Goal: Task Accomplishment & Management: Manage account settings

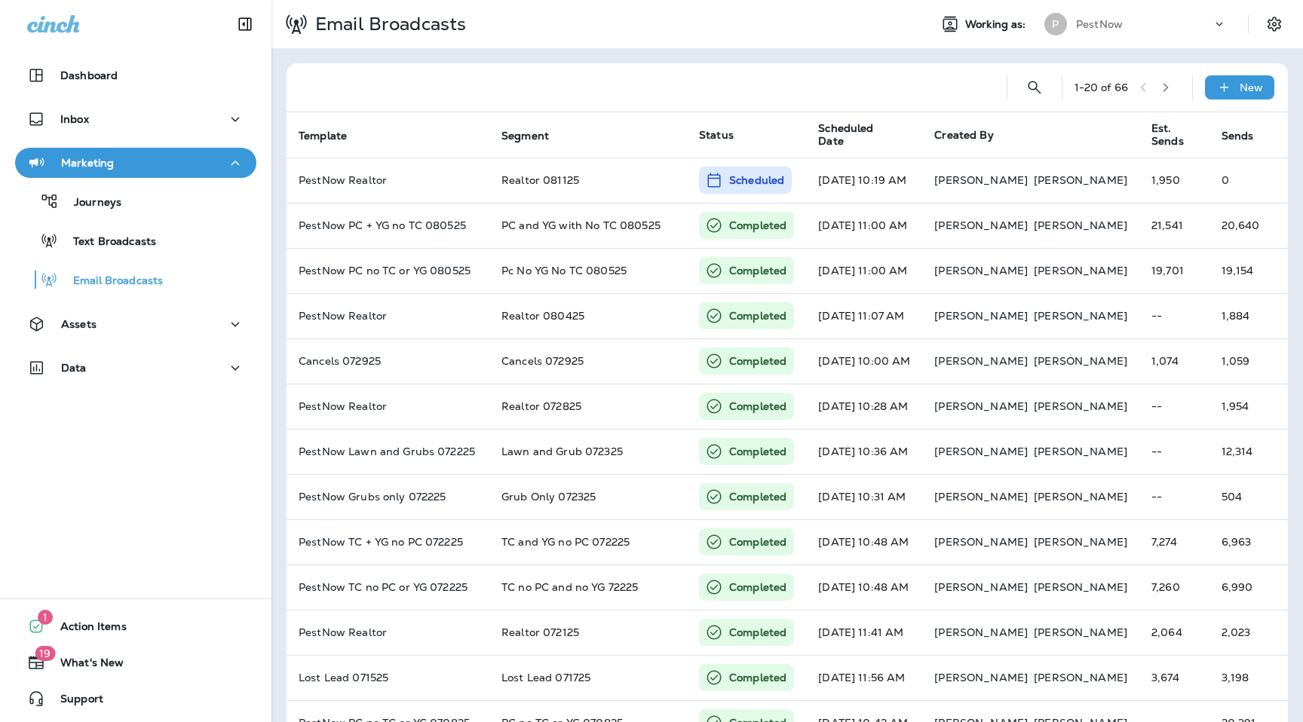
click at [1173, 14] on div "PestNow" at bounding box center [1144, 24] width 136 height 23
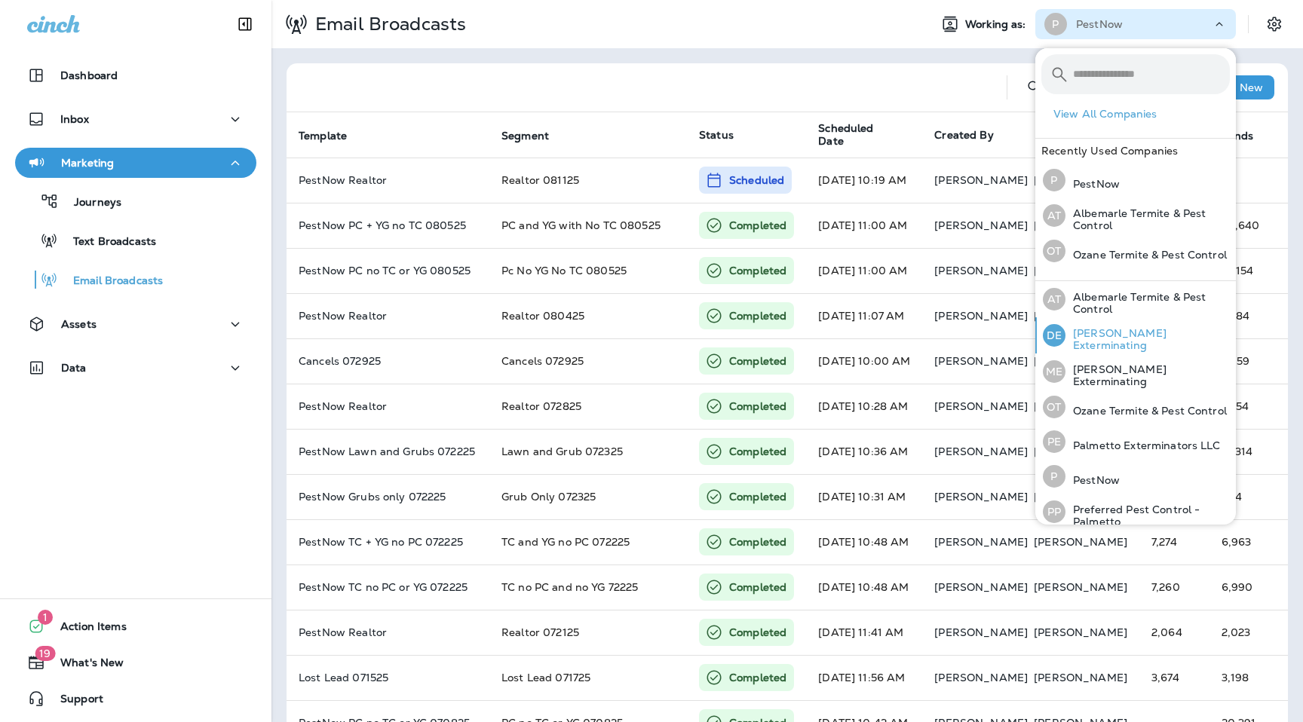
click at [1130, 334] on p "[PERSON_NAME] Exterminating" at bounding box center [1148, 339] width 164 height 24
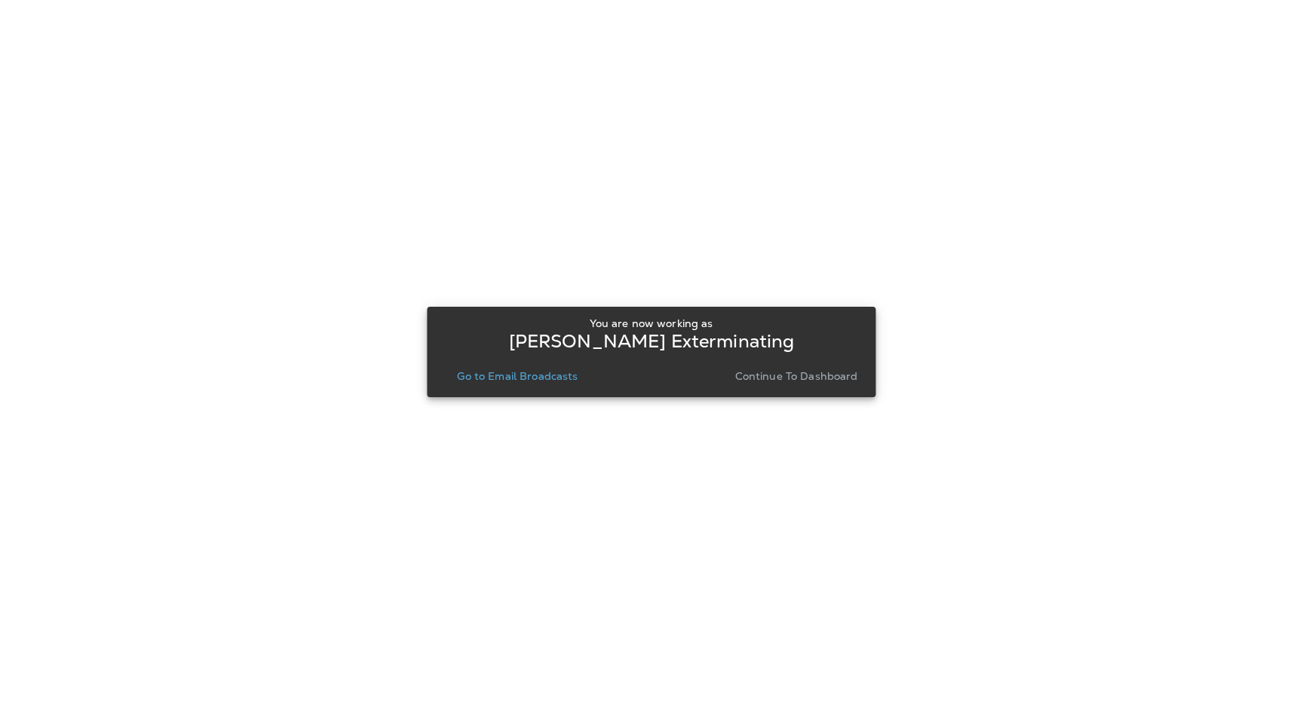
click at [809, 379] on p "Continue to Dashboard" at bounding box center [796, 376] width 123 height 12
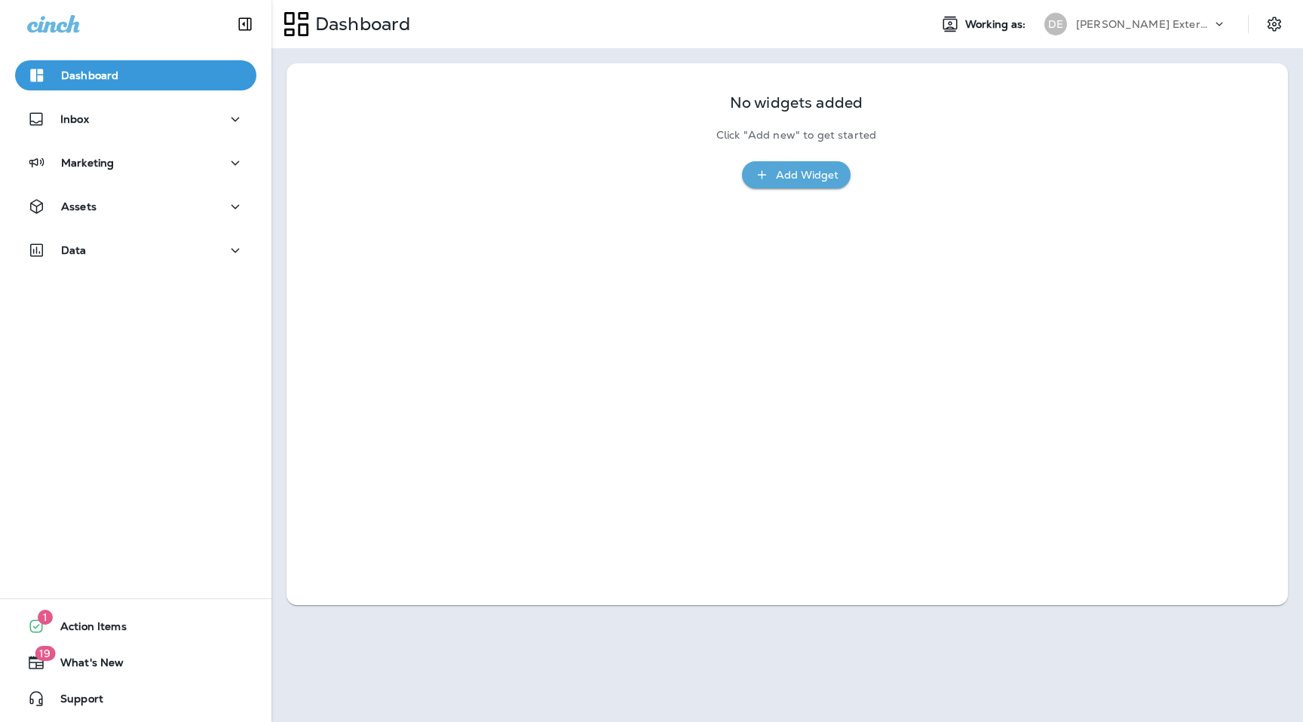
click at [131, 270] on div "Data" at bounding box center [135, 254] width 271 height 38
click at [128, 260] on button "Data" at bounding box center [135, 250] width 241 height 30
click at [115, 190] on div "Dashboard Inbox Marketing Assets Data Analytics Customers Transactions Import D…" at bounding box center [135, 244] width 271 height 398
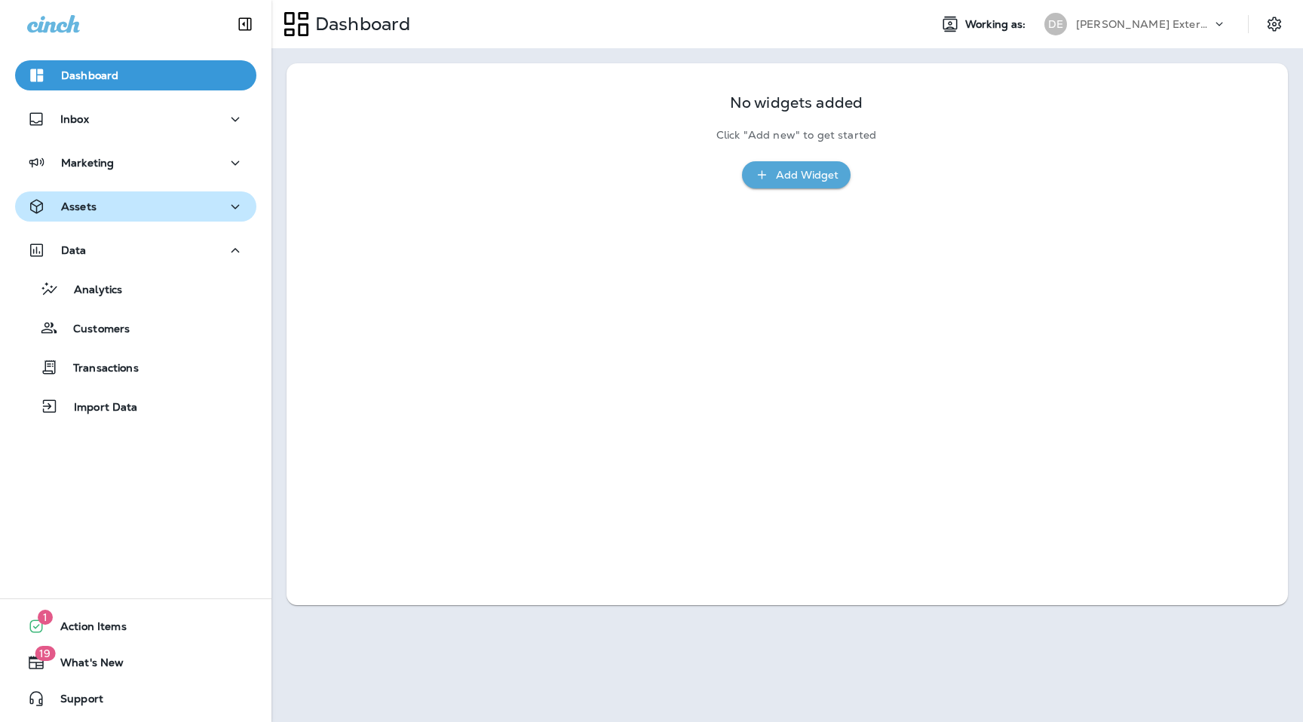
click at [116, 213] on div "Assets" at bounding box center [135, 207] width 217 height 19
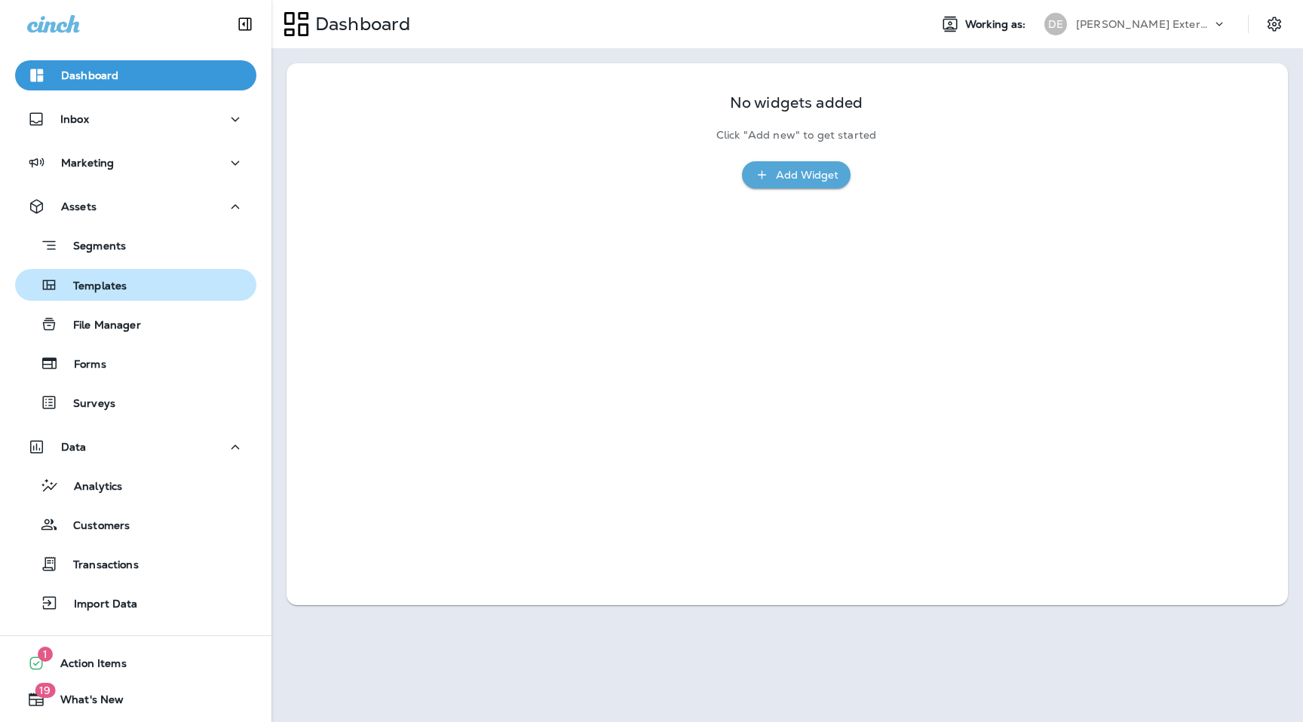
click at [127, 278] on div "Templates" at bounding box center [135, 285] width 229 height 23
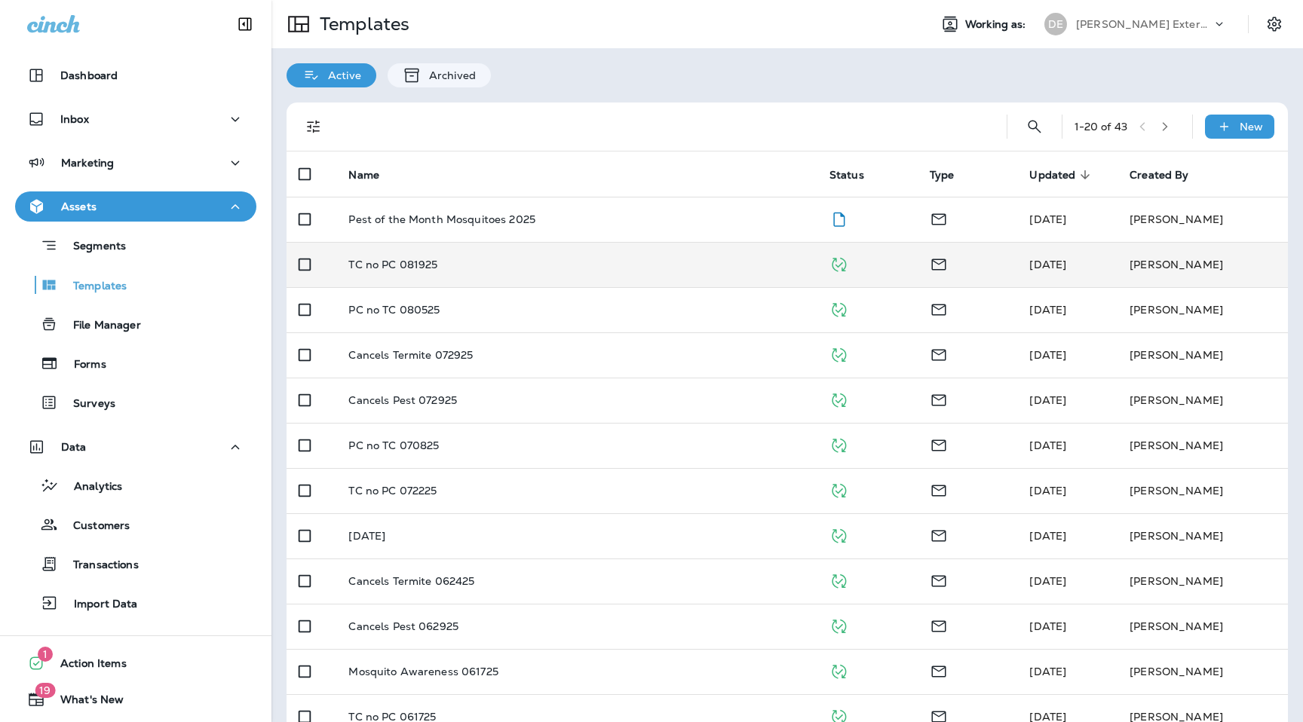
click at [443, 256] on td "TC no PC 081925" at bounding box center [576, 264] width 480 height 45
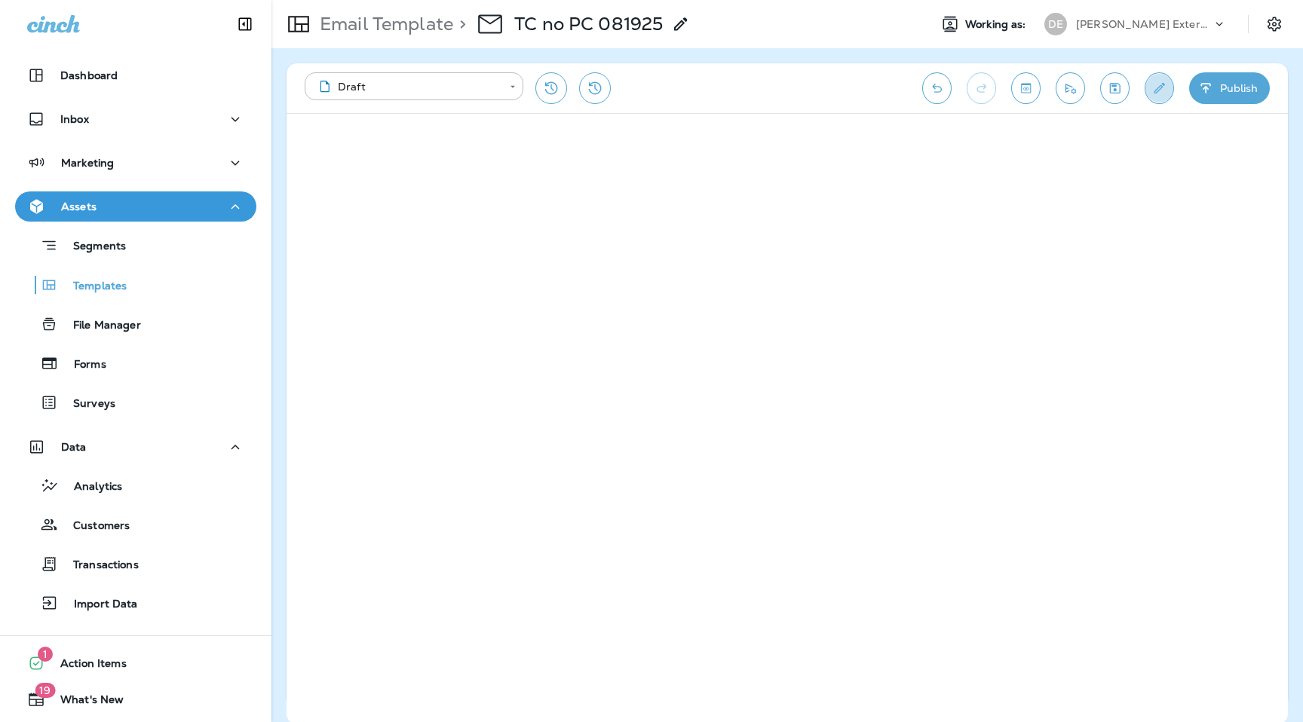
click at [1163, 90] on icon "Edit details" at bounding box center [1160, 88] width 16 height 15
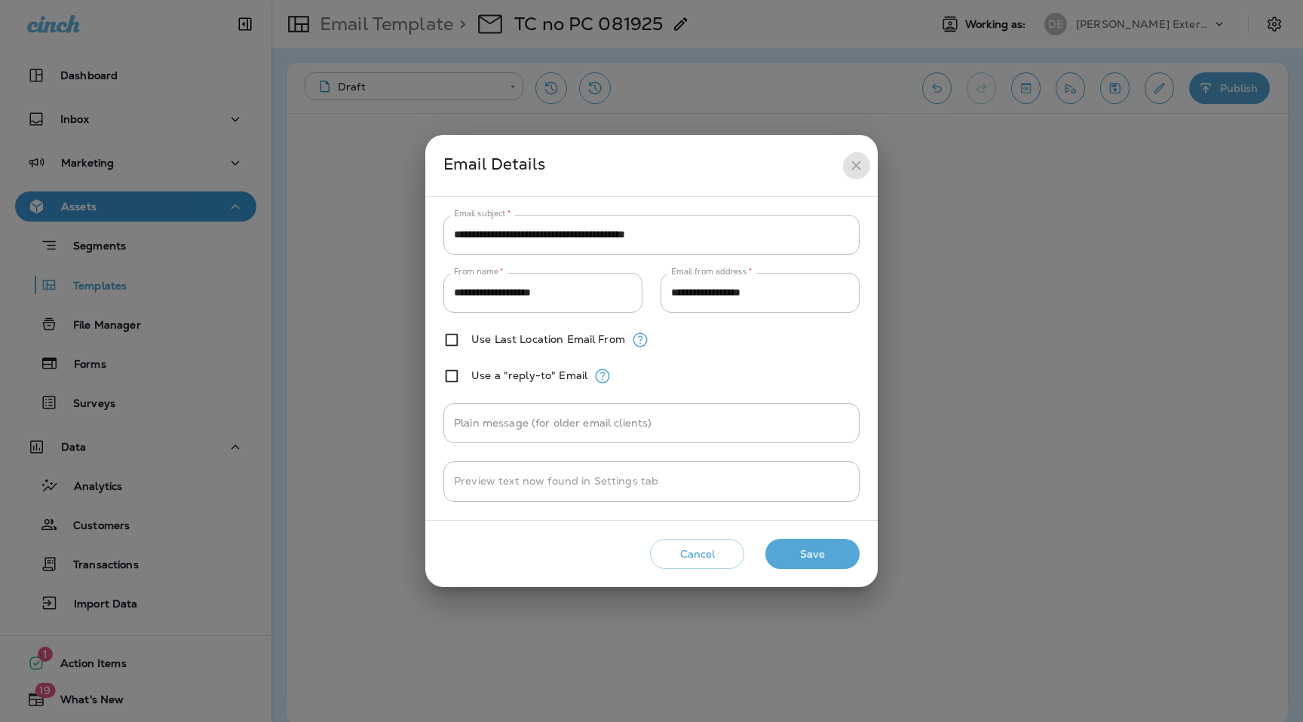
click at [863, 164] on icon "close" at bounding box center [856, 166] width 16 height 16
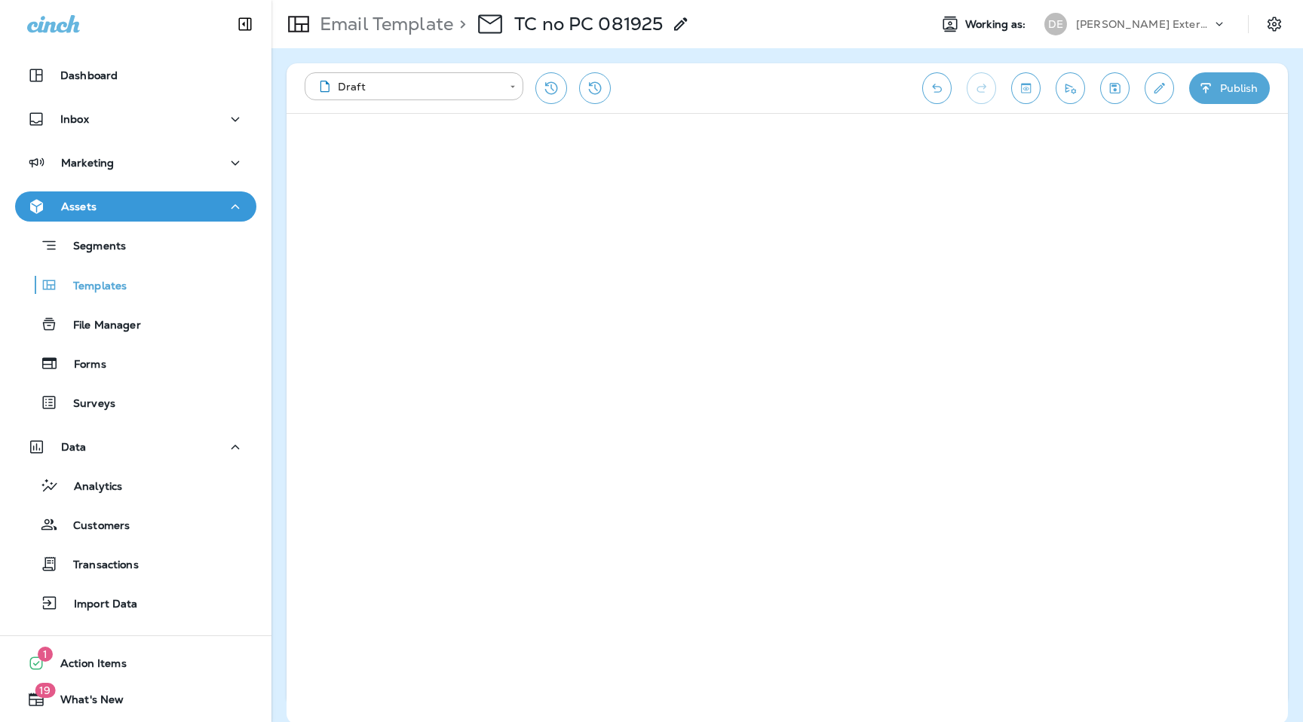
click at [1148, 26] on p "[PERSON_NAME] Exterminating" at bounding box center [1144, 24] width 136 height 12
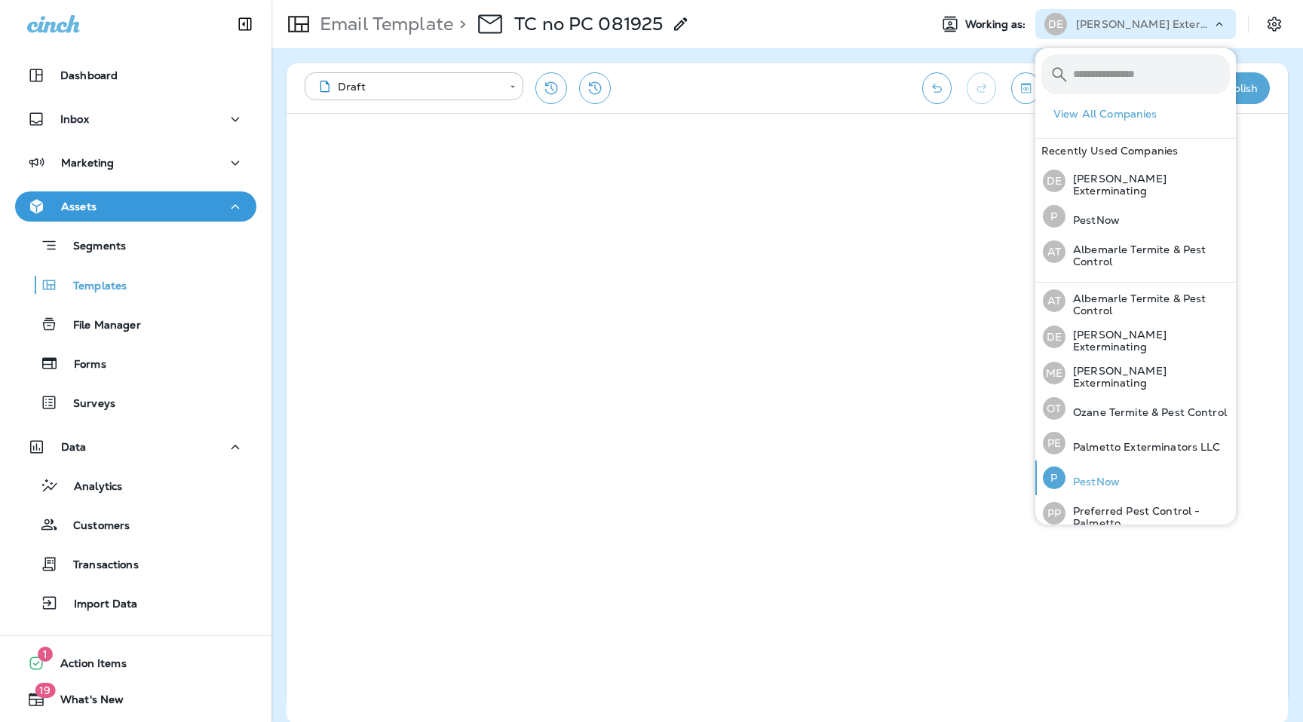
click at [1089, 485] on div "P PestNow" at bounding box center [1081, 478] width 89 height 35
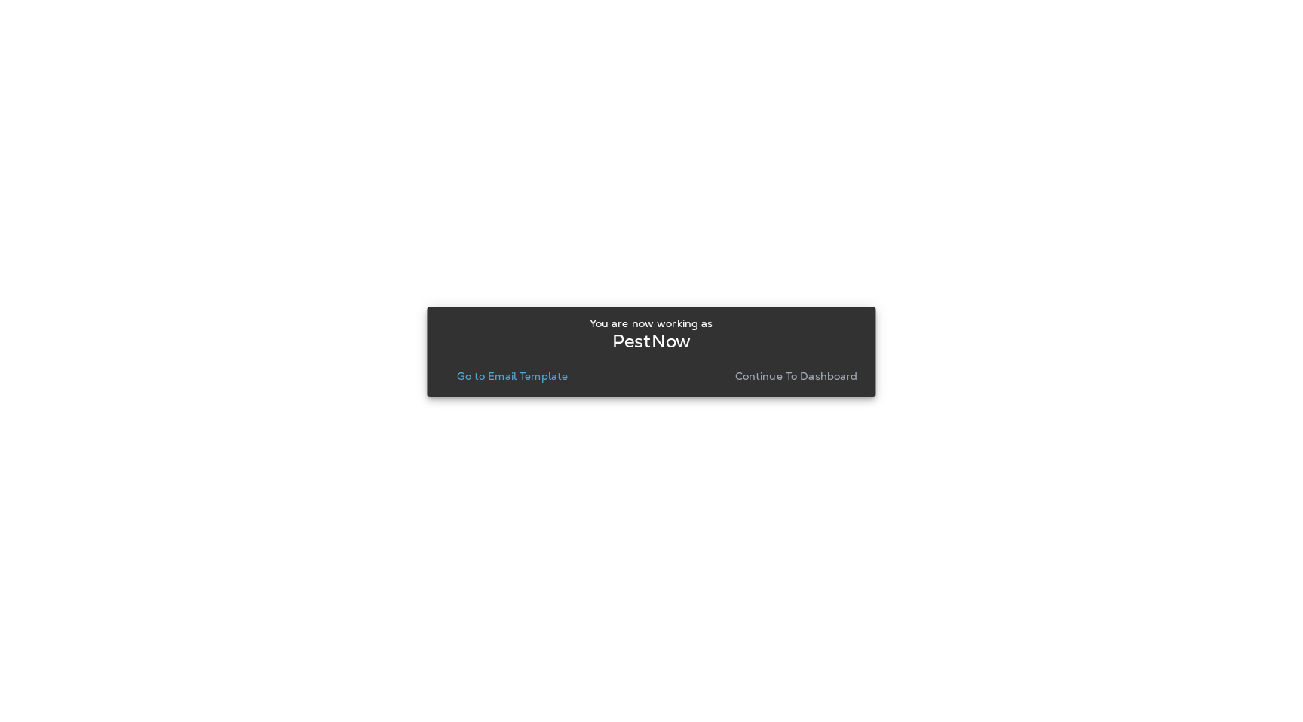
click at [771, 382] on p "Continue to Dashboard" at bounding box center [796, 376] width 123 height 12
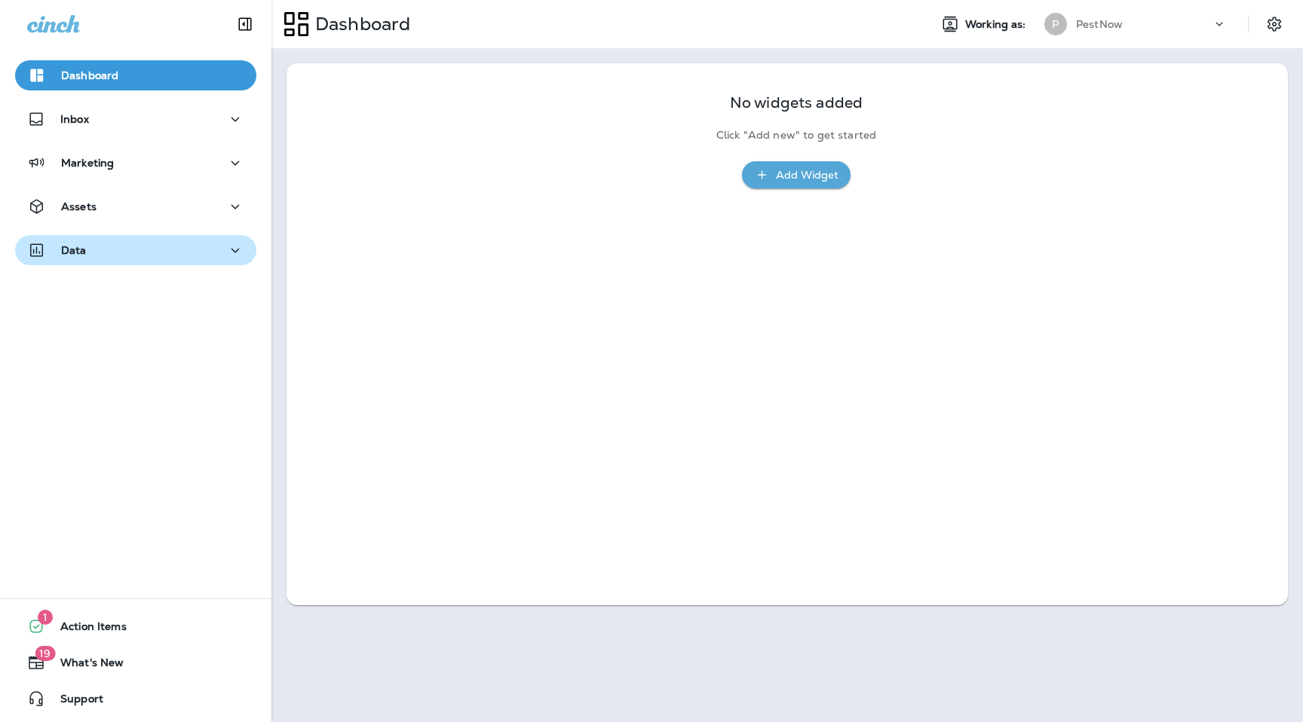
click at [172, 250] on div "Data" at bounding box center [135, 250] width 217 height 19
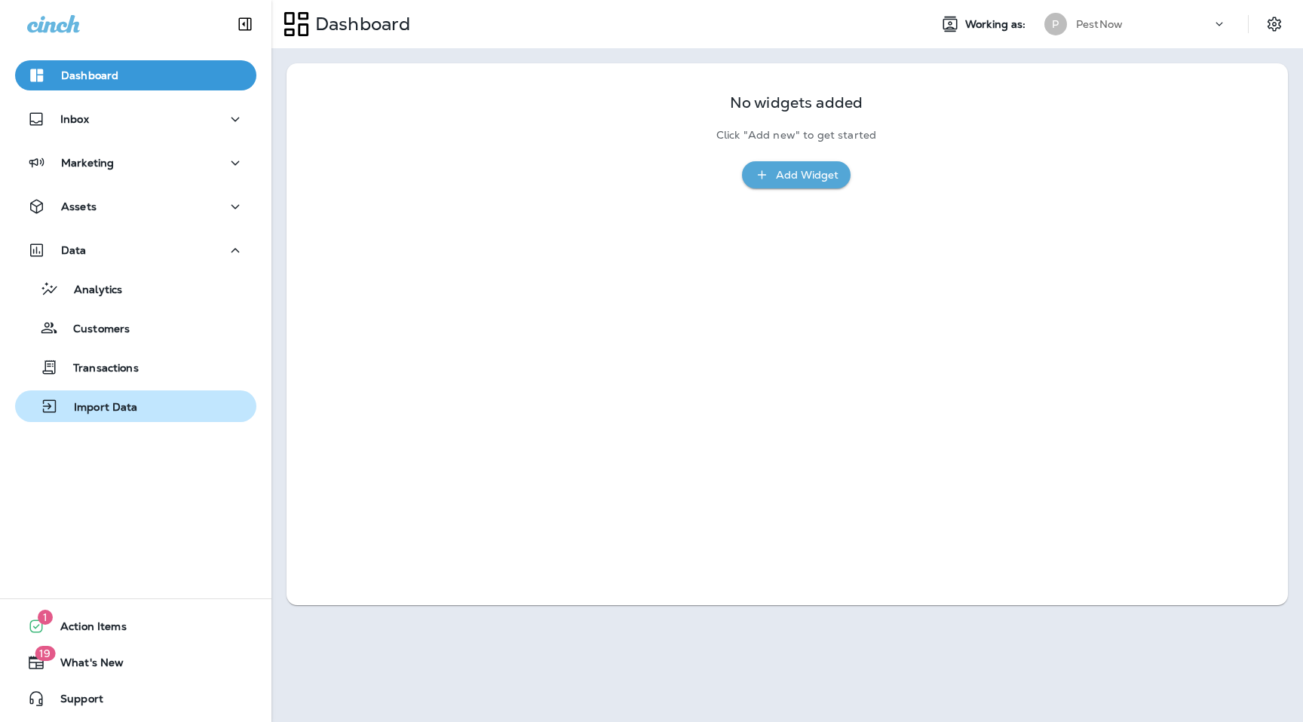
click at [140, 397] on div "Import Data" at bounding box center [135, 406] width 229 height 23
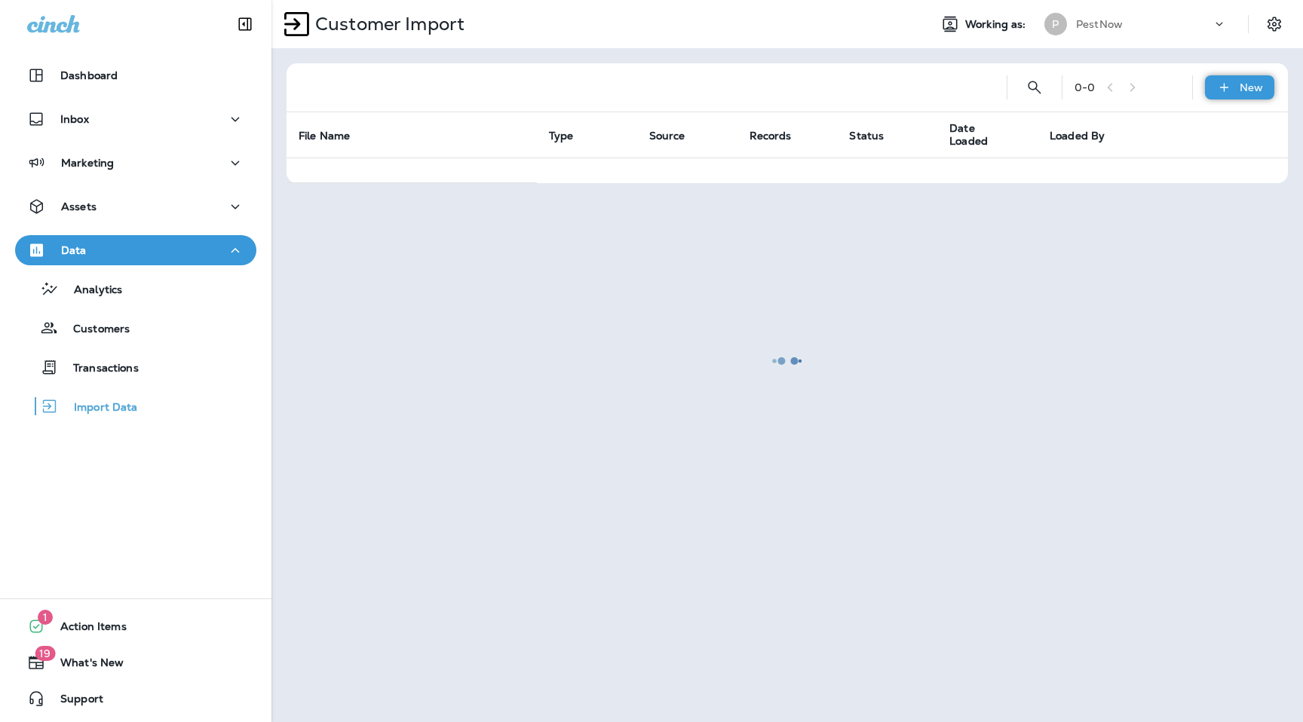
click at [1235, 81] on div "New" at bounding box center [1239, 87] width 69 height 24
click at [1200, 128] on div at bounding box center [787, 361] width 1029 height 719
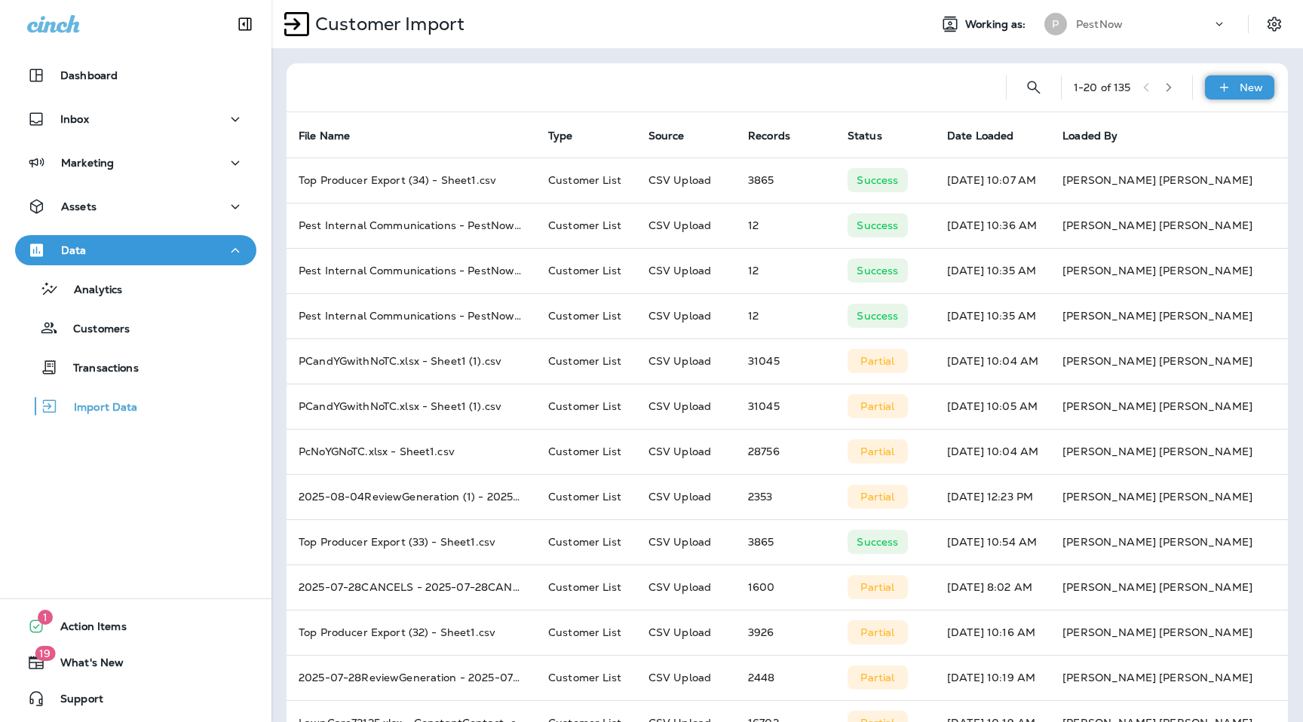
click at [1215, 98] on div "New" at bounding box center [1239, 87] width 69 height 24
click at [1213, 125] on p "Customer list" at bounding box center [1195, 127] width 70 height 12
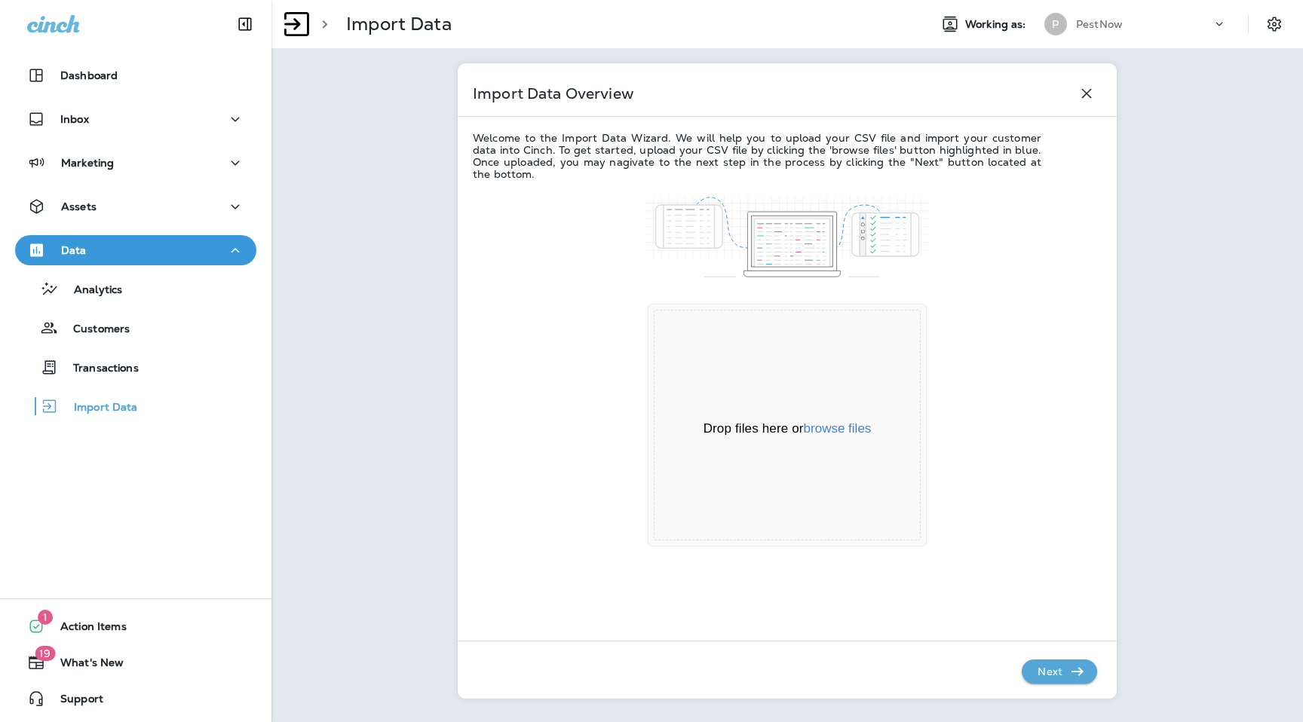
click at [826, 440] on div "Drop files here or browse files Powered by Uppy" at bounding box center [787, 425] width 267 height 231
click at [826, 431] on button "browse files" at bounding box center [838, 429] width 68 height 14
click at [1053, 667] on p "Next" at bounding box center [1050, 672] width 37 height 24
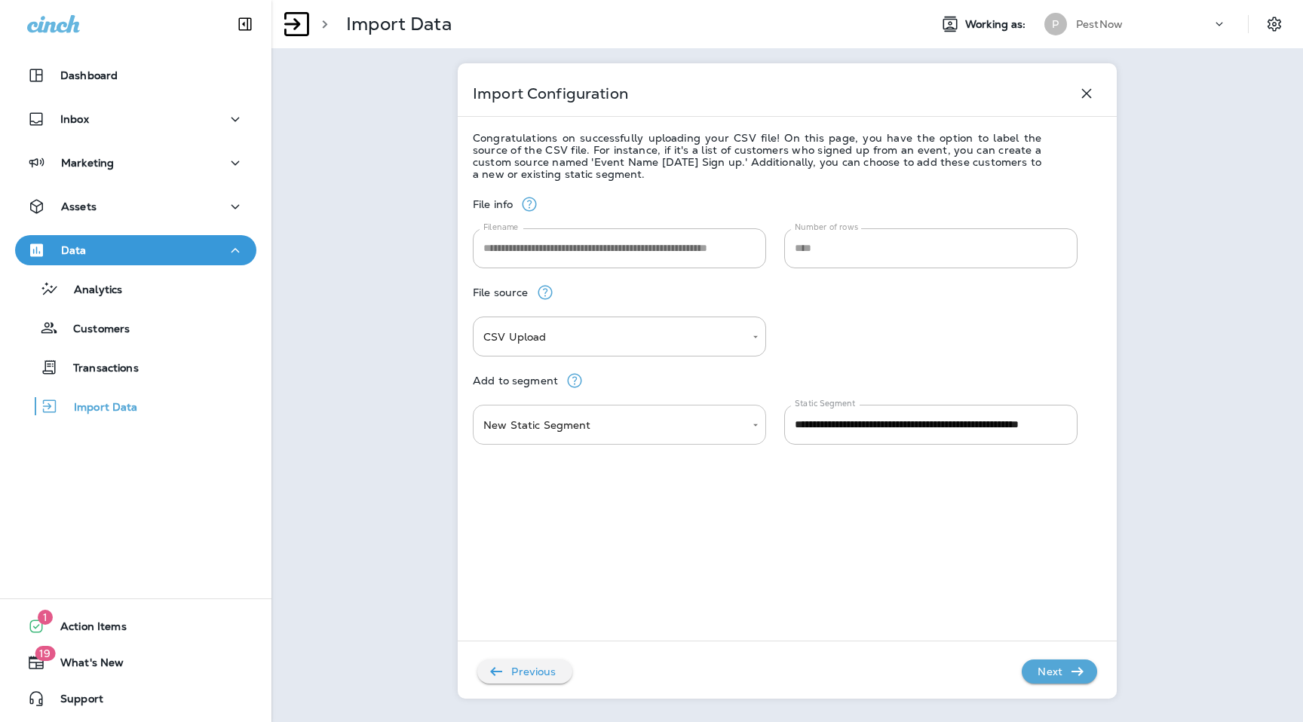
click at [686, 0] on body "**********" at bounding box center [651, 0] width 1303 height 0
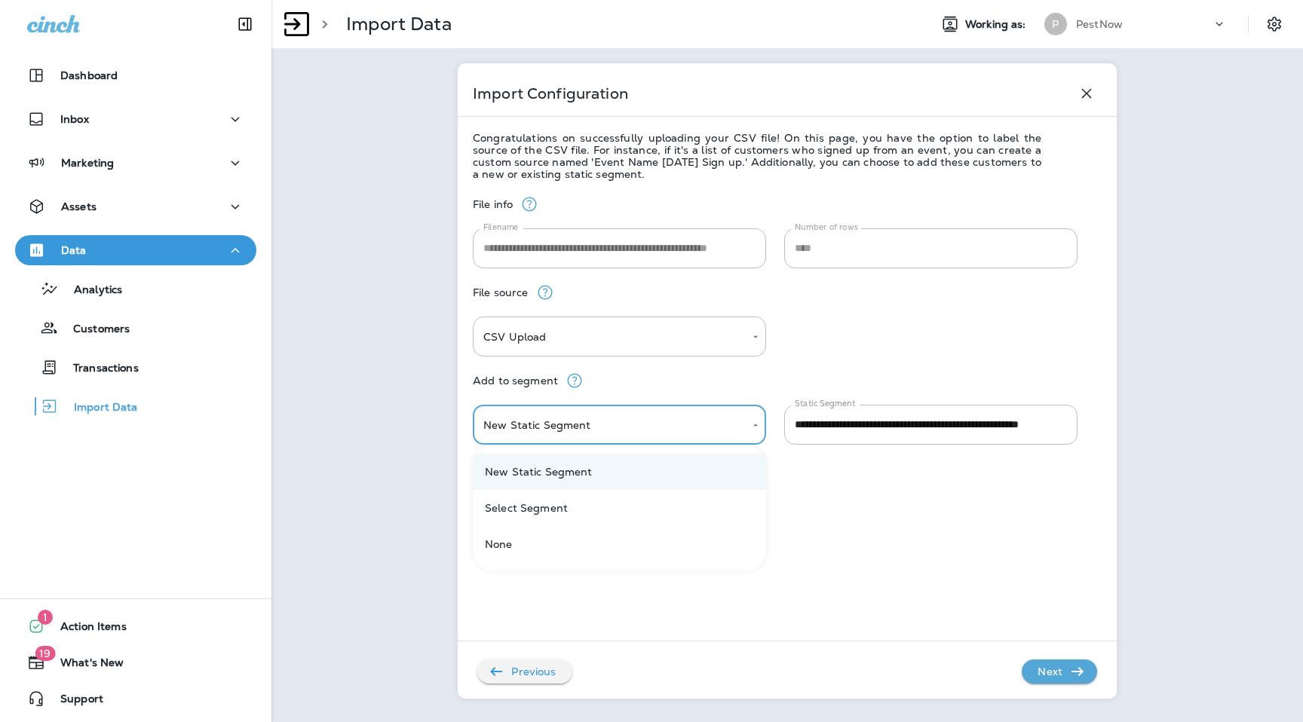
click at [690, 501] on li "Select Segment" at bounding box center [619, 508] width 293 height 36
type input "******"
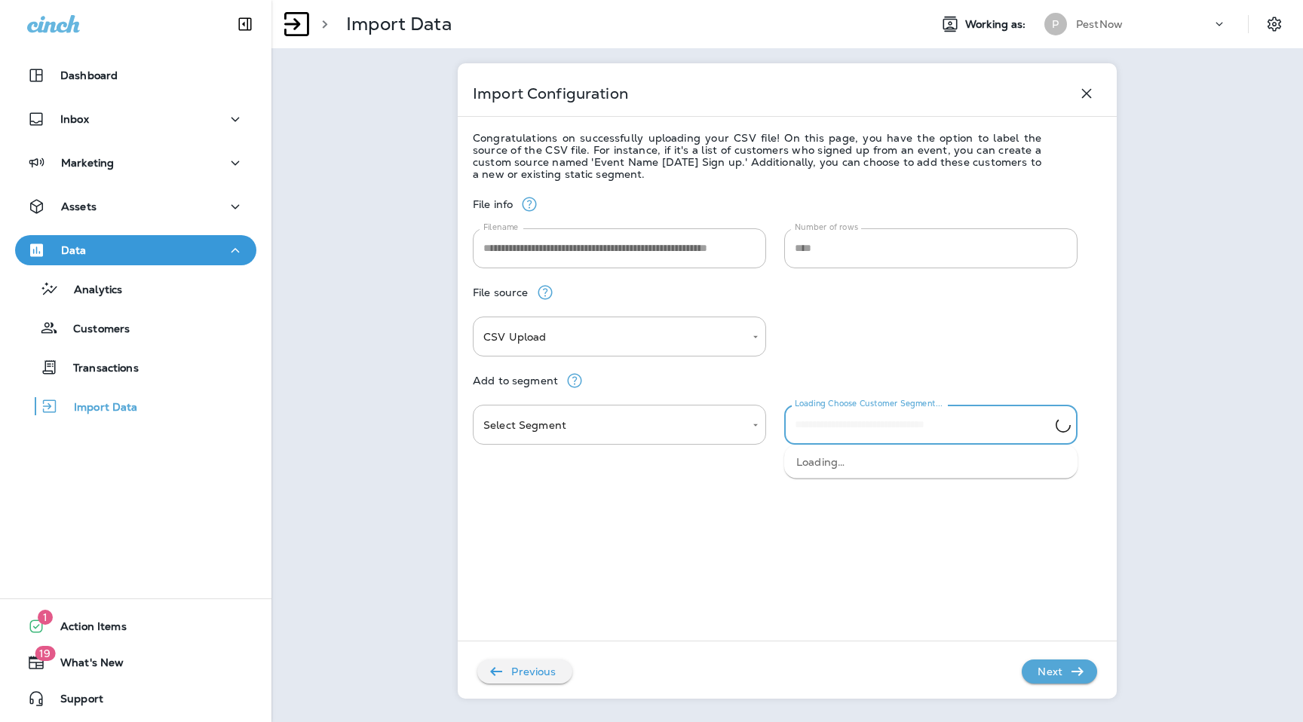
click at [954, 419] on div "Loading Choose Customer Segment... Loading Choose Customer Segment..." at bounding box center [930, 425] width 293 height 40
type input "*"
click at [929, 456] on li "PestNow Review Generation AUTOMATED list 041725" at bounding box center [930, 468] width 293 height 33
type input "**********"
click at [1063, 679] on p "Next" at bounding box center [1050, 672] width 37 height 24
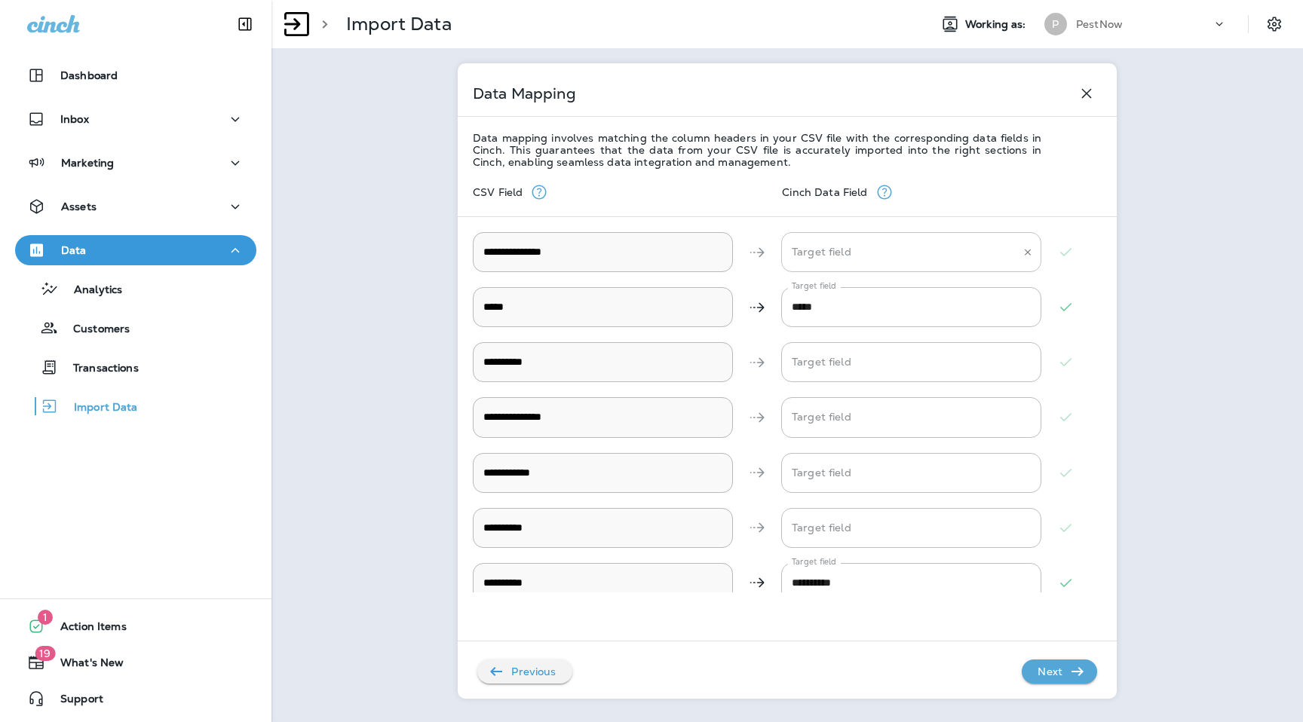
click at [907, 238] on div "Target field" at bounding box center [911, 252] width 260 height 40
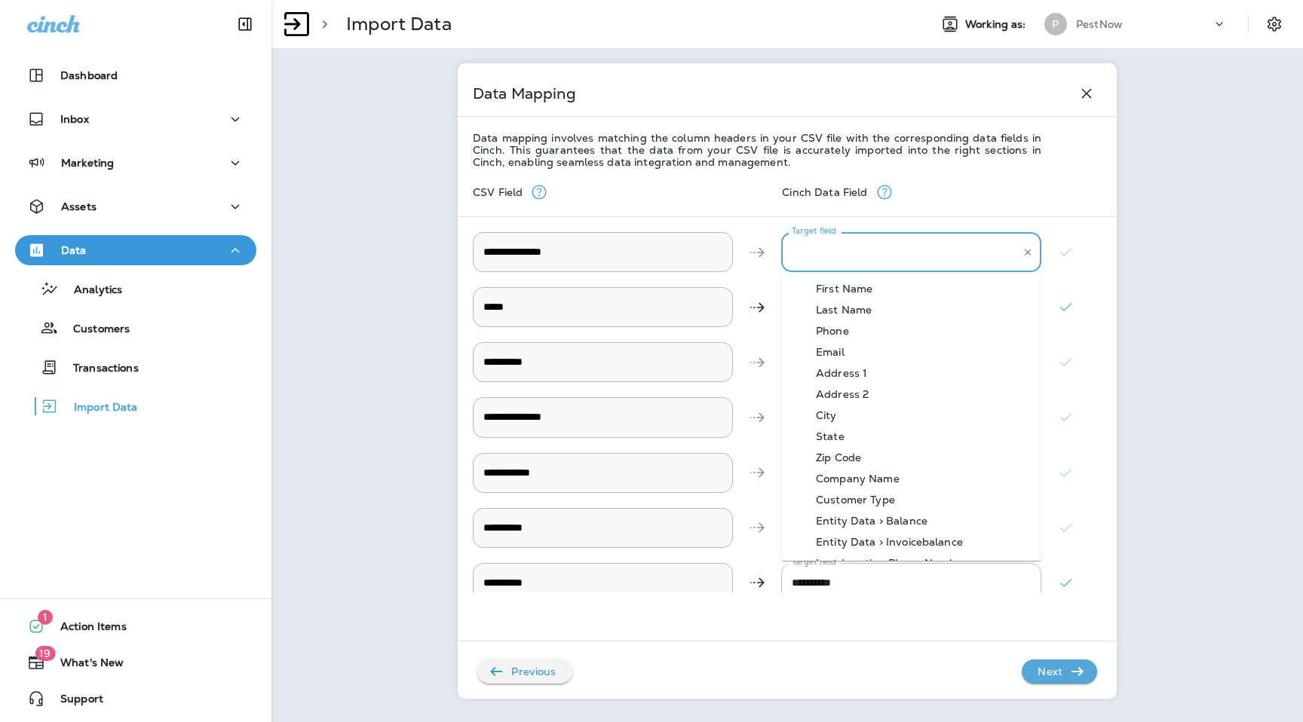
scroll to position [589, 0]
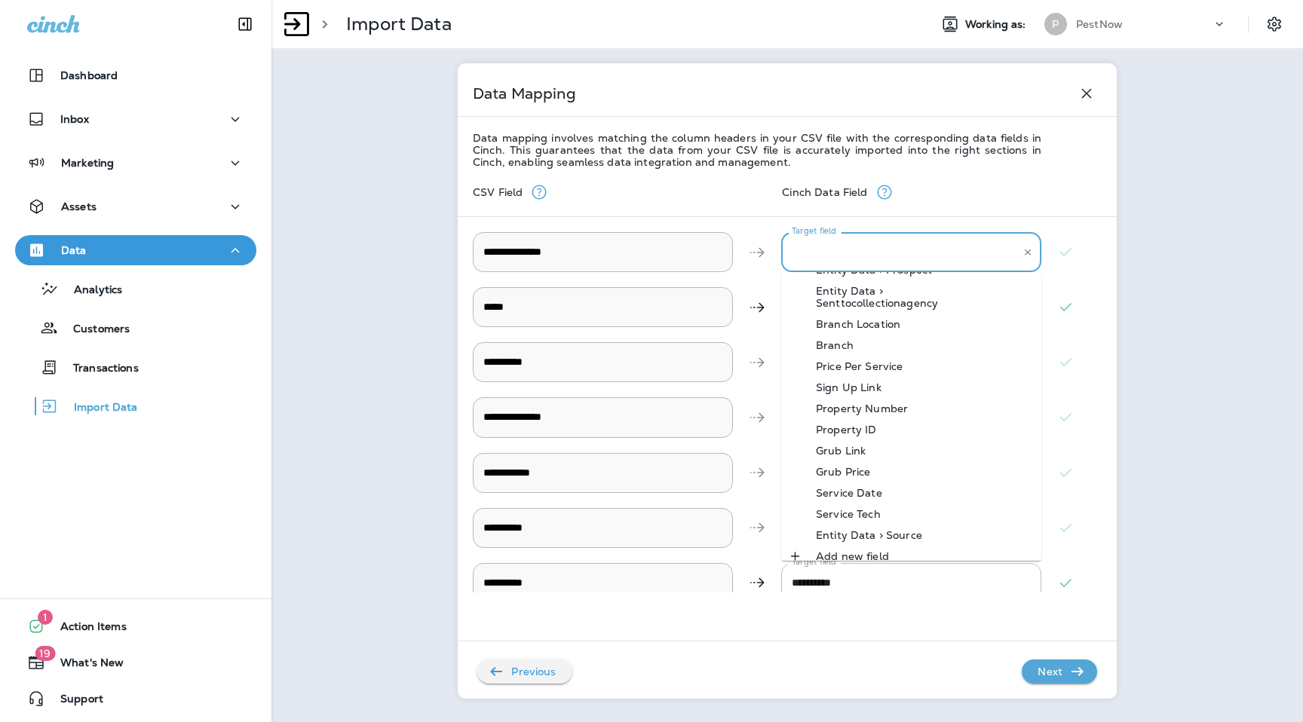
click at [884, 335] on li "Branch" at bounding box center [911, 345] width 260 height 21
type input "******"
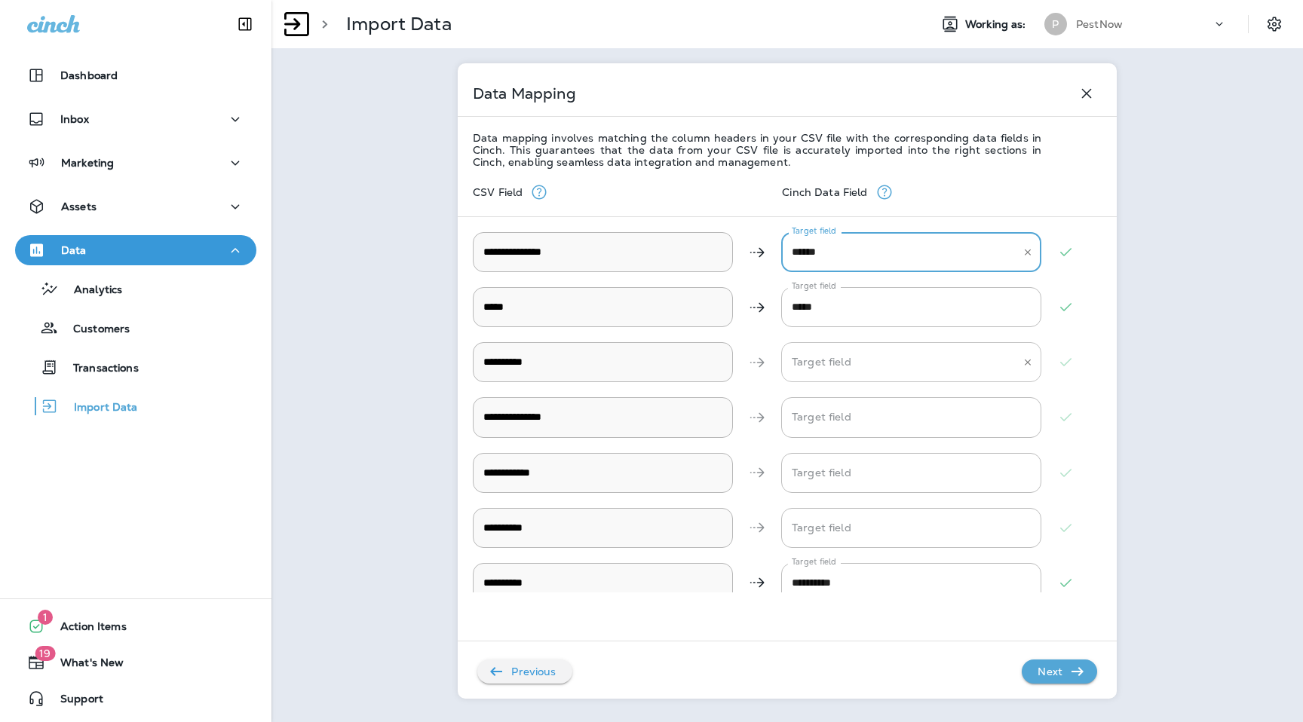
click at [891, 363] on input "Target field" at bounding box center [900, 362] width 224 height 26
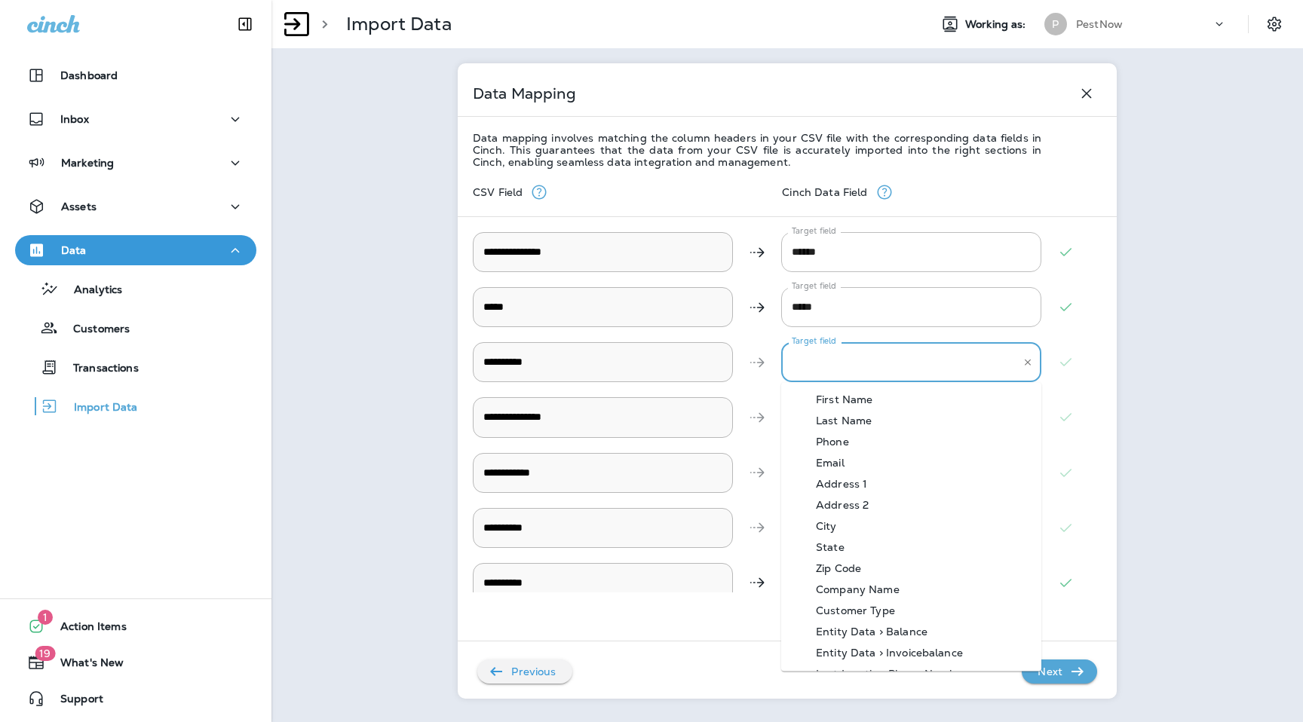
click at [866, 447] on div "Phone" at bounding box center [832, 442] width 78 height 12
type input "*****"
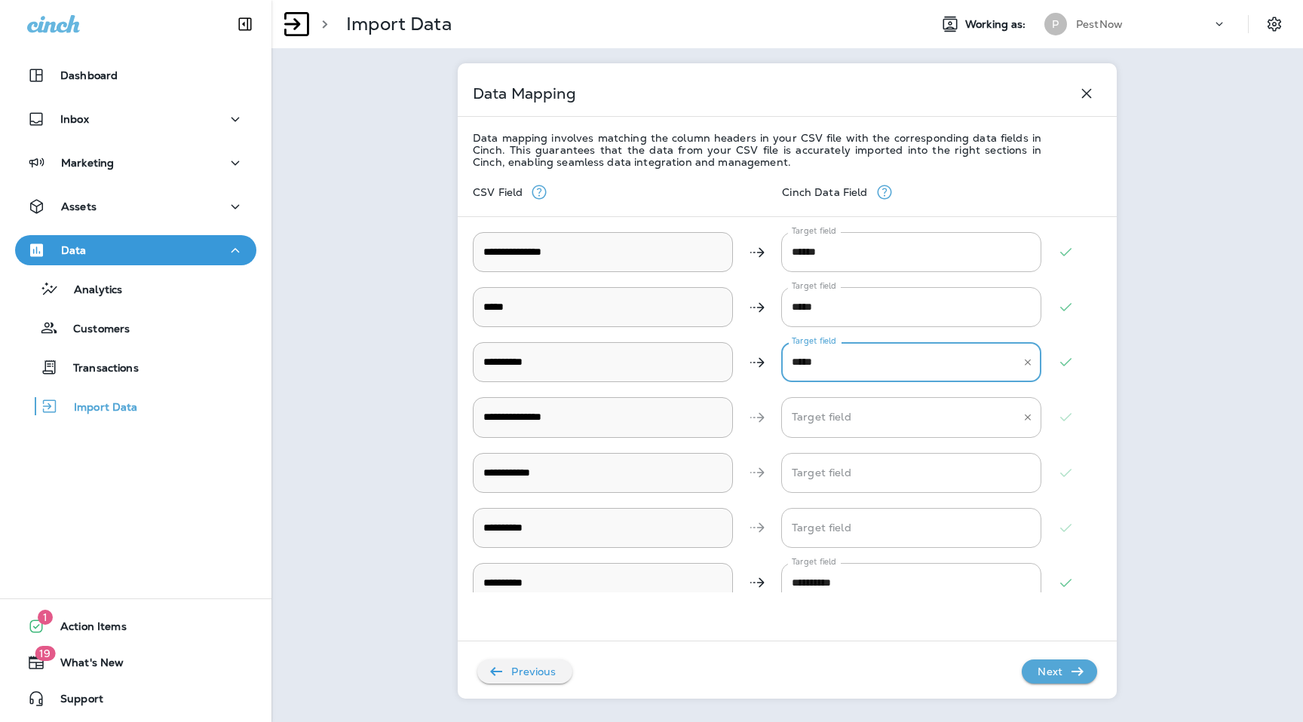
click at [844, 419] on input "Target field" at bounding box center [900, 417] width 224 height 26
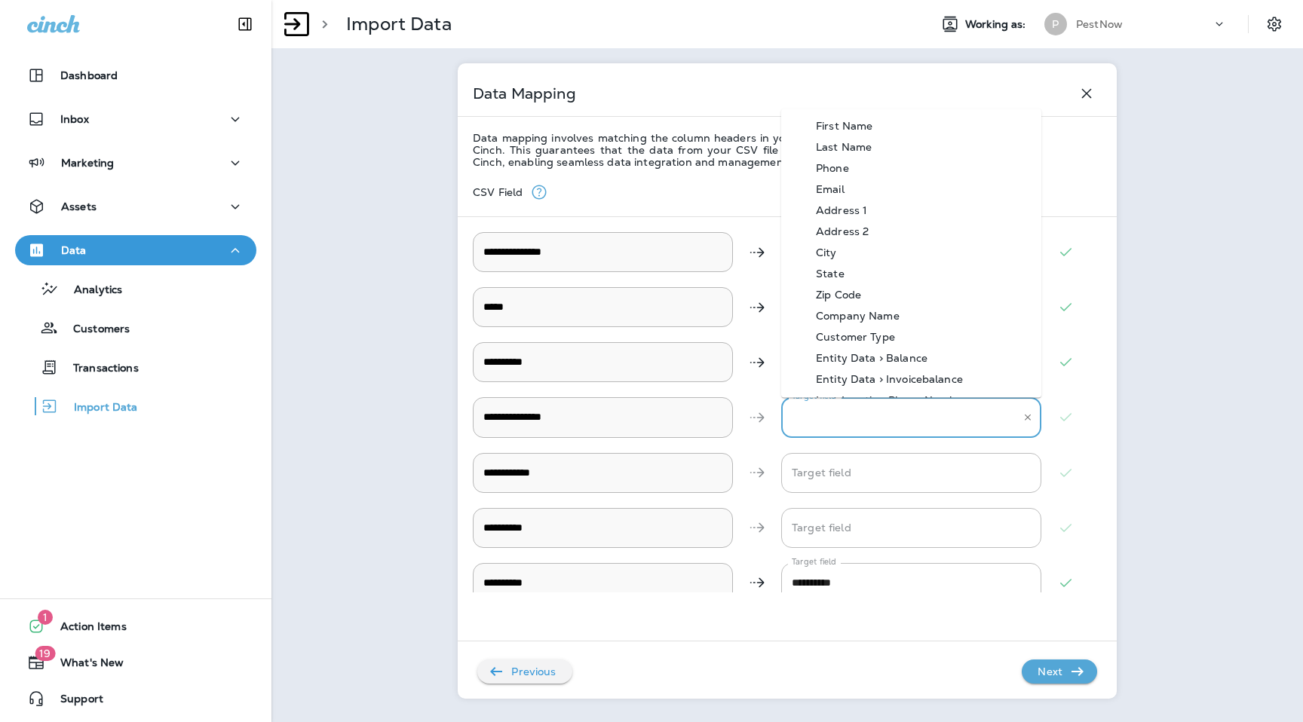
click at [860, 207] on div "Address 1" at bounding box center [841, 210] width 97 height 12
type input "*********"
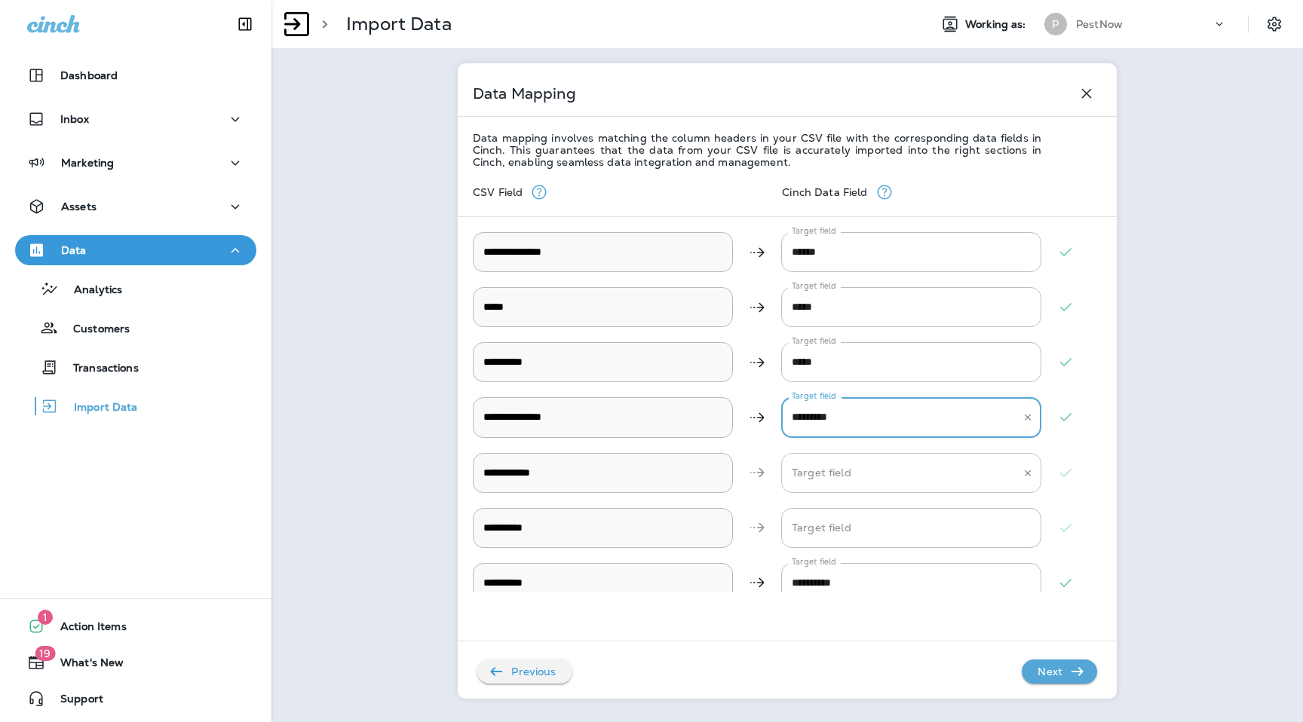
scroll to position [18, 0]
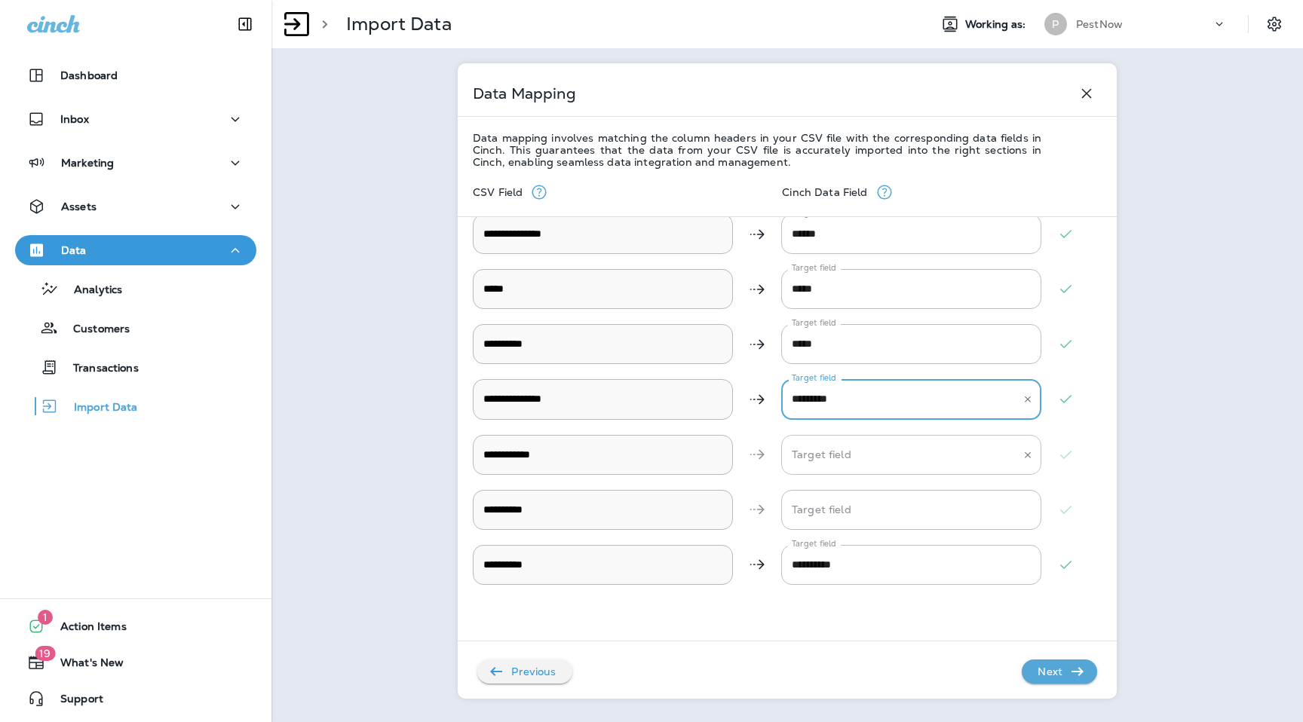
click at [828, 440] on div "Target field" at bounding box center [911, 455] width 260 height 40
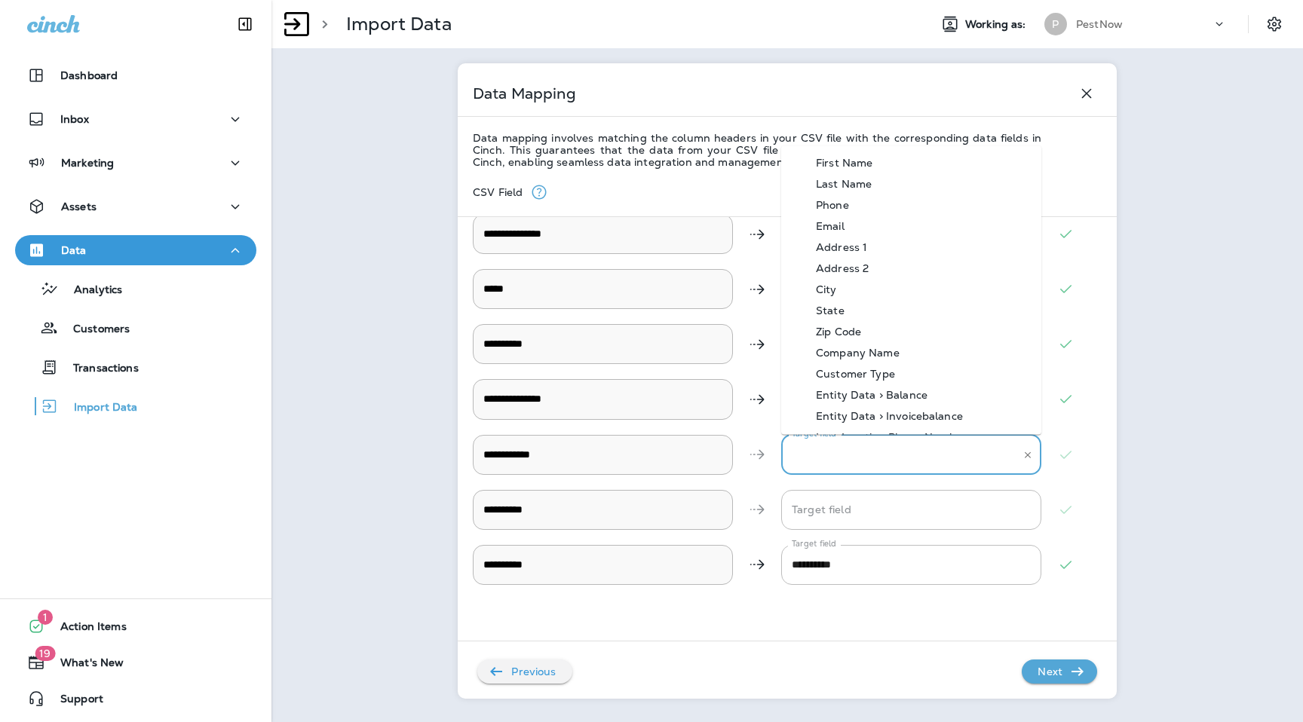
scroll to position [589, 0]
click at [881, 360] on div "Service Date" at bounding box center [849, 366] width 112 height 12
type input "**********"
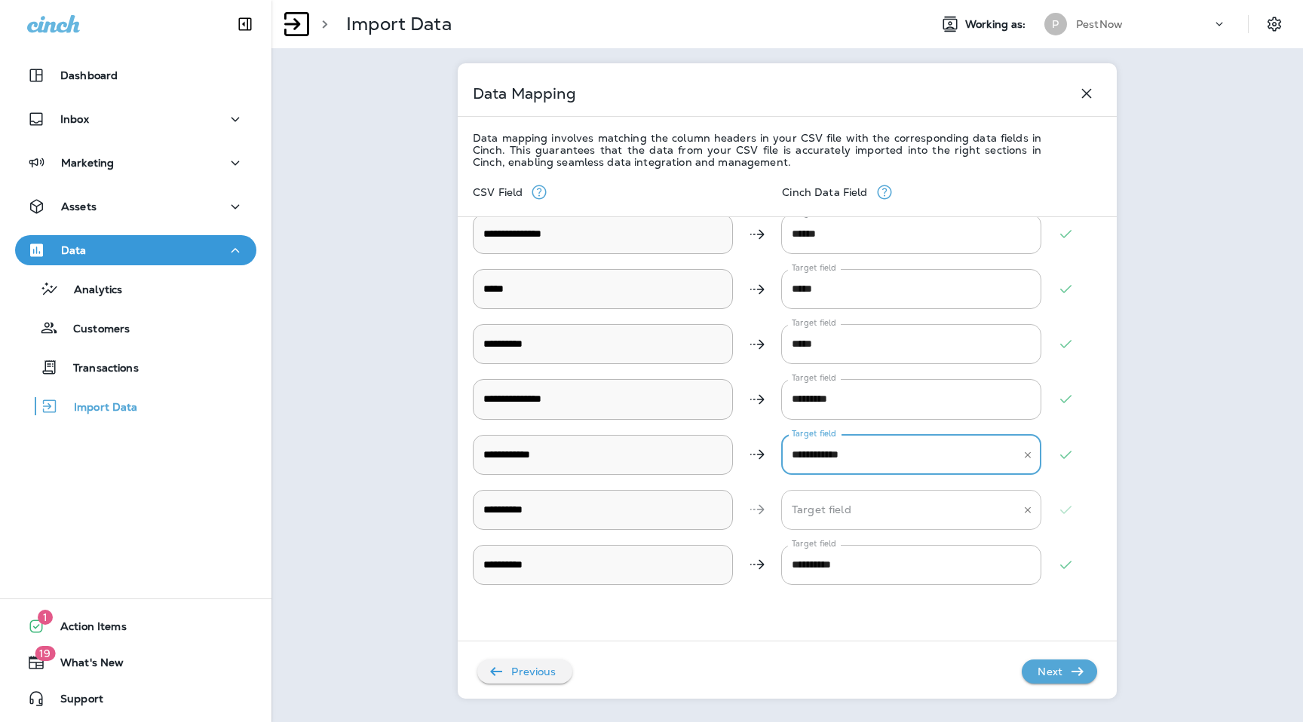
click at [856, 517] on input "Target field" at bounding box center [900, 510] width 224 height 26
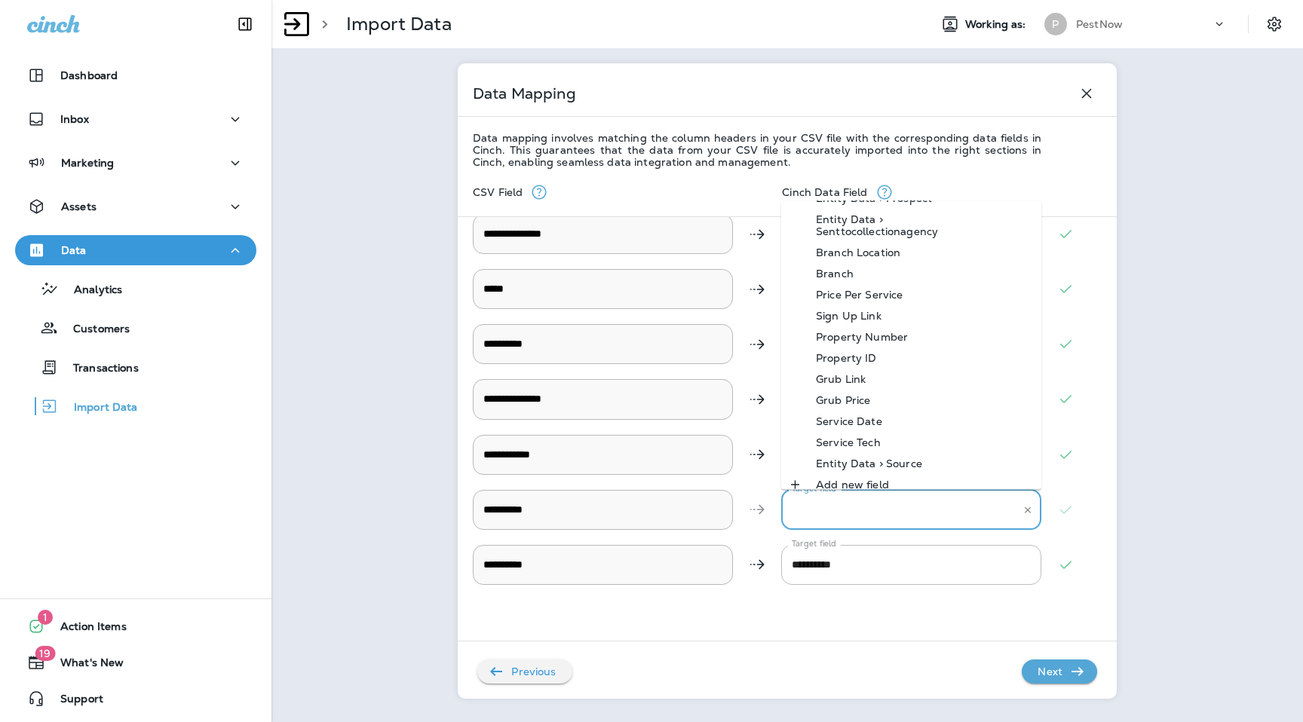
click at [873, 437] on div "Service Tech" at bounding box center [848, 443] width 110 height 12
type input "**********"
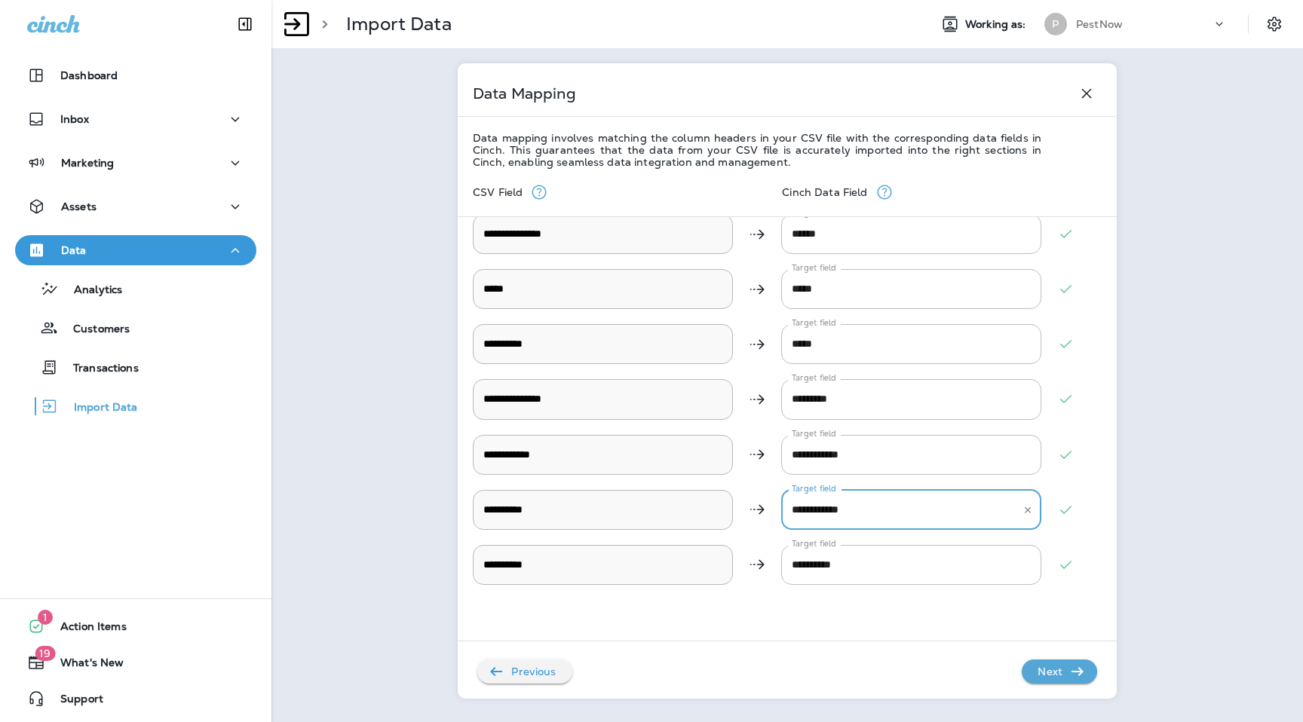
scroll to position [0, 0]
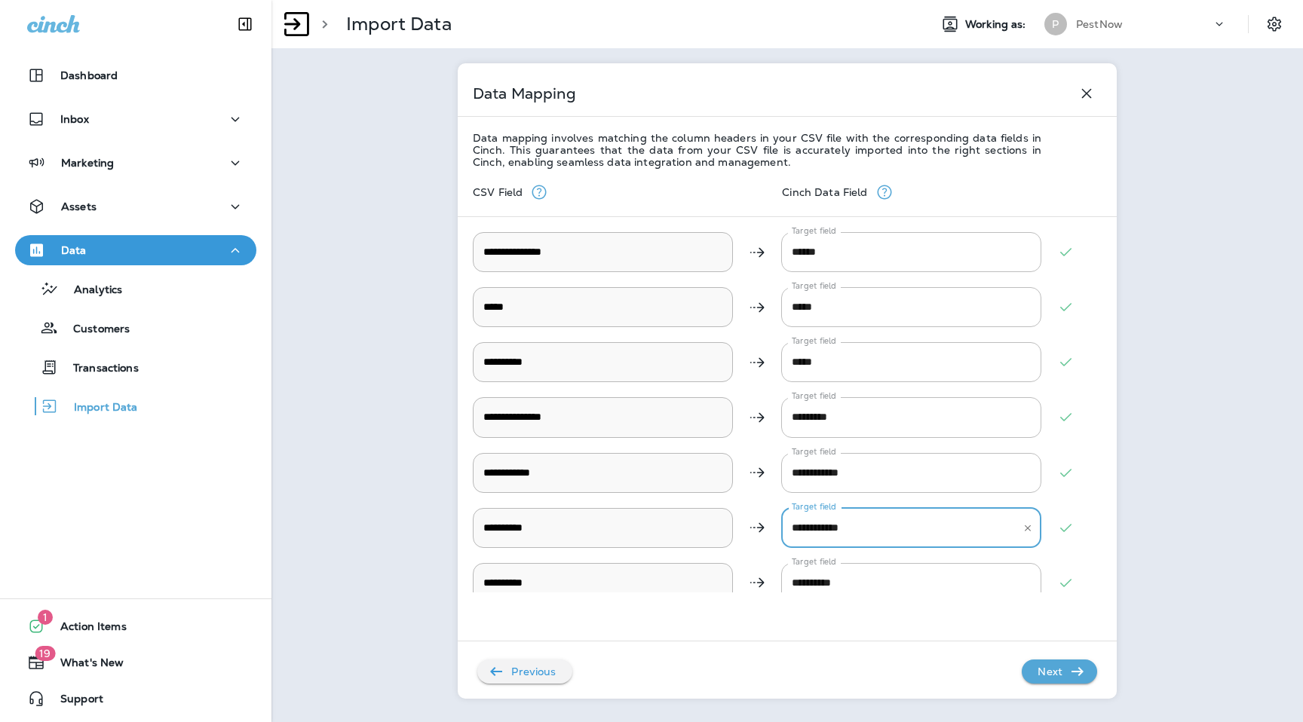
click at [1058, 679] on p "Next" at bounding box center [1050, 672] width 37 height 24
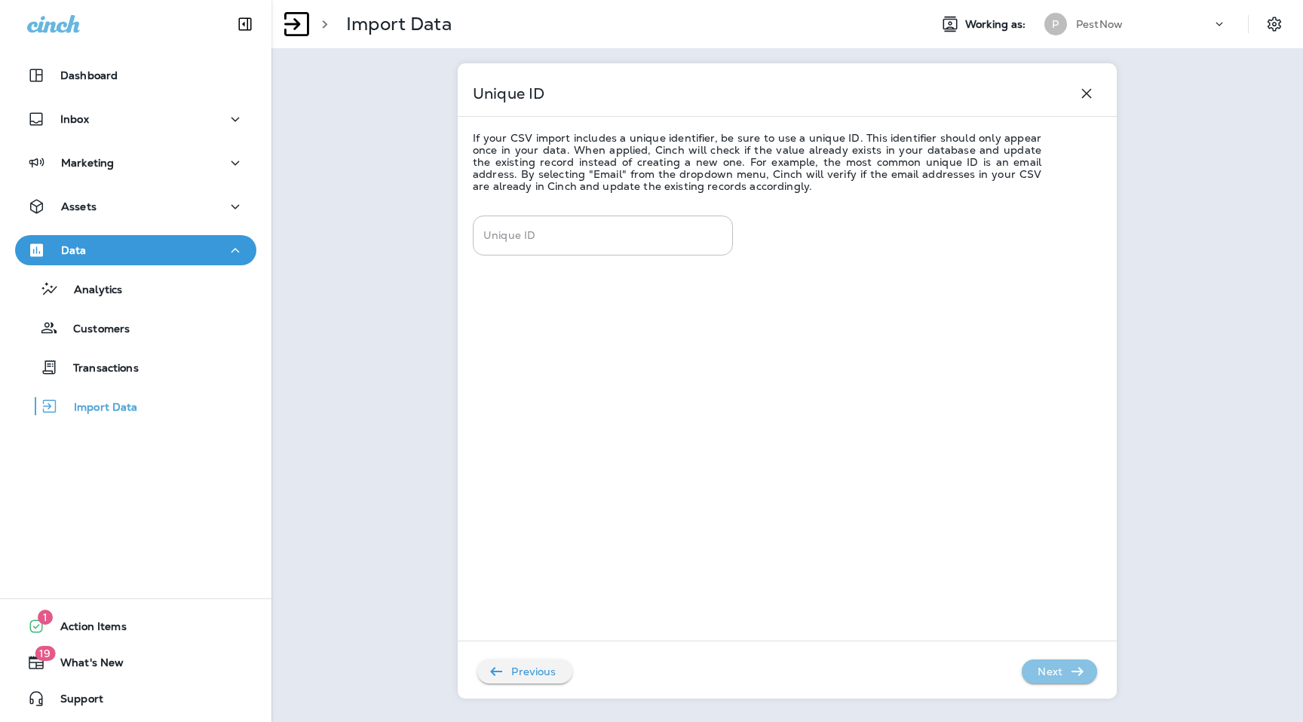
click at [1063, 666] on p "Next" at bounding box center [1050, 672] width 37 height 24
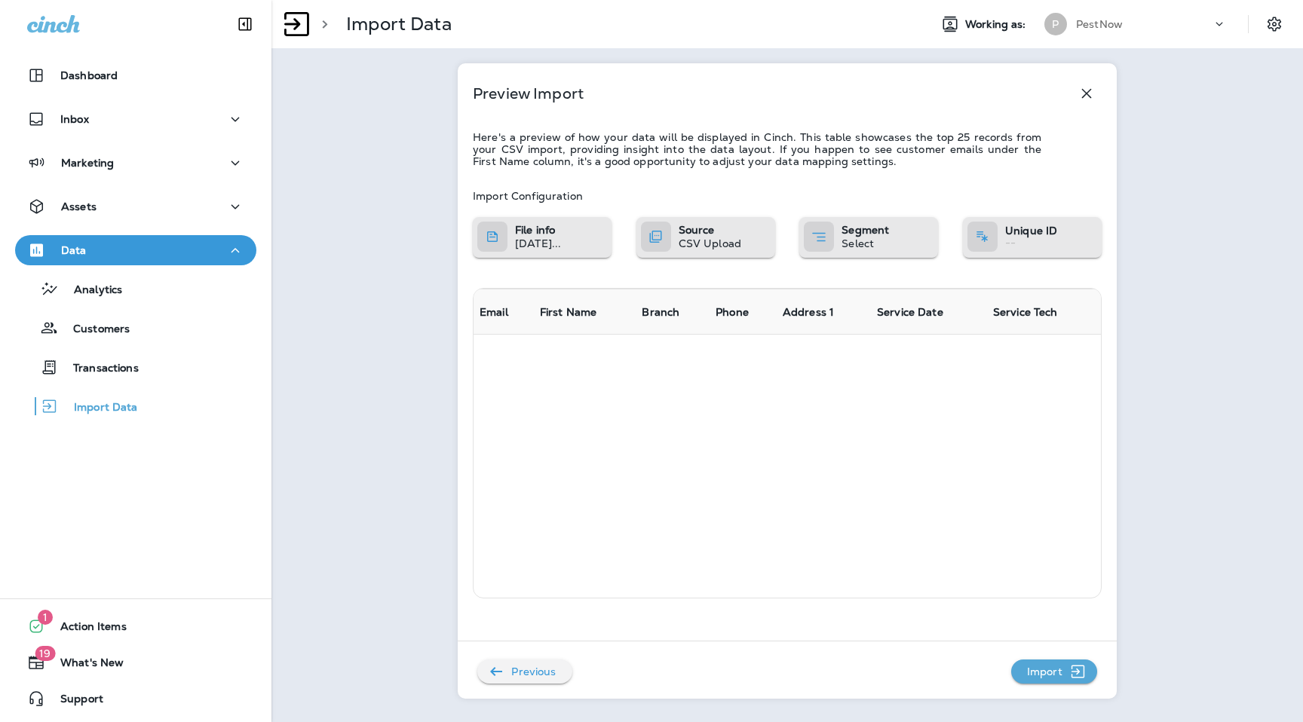
click at [1089, 667] on button "Import" at bounding box center [1054, 672] width 86 height 24
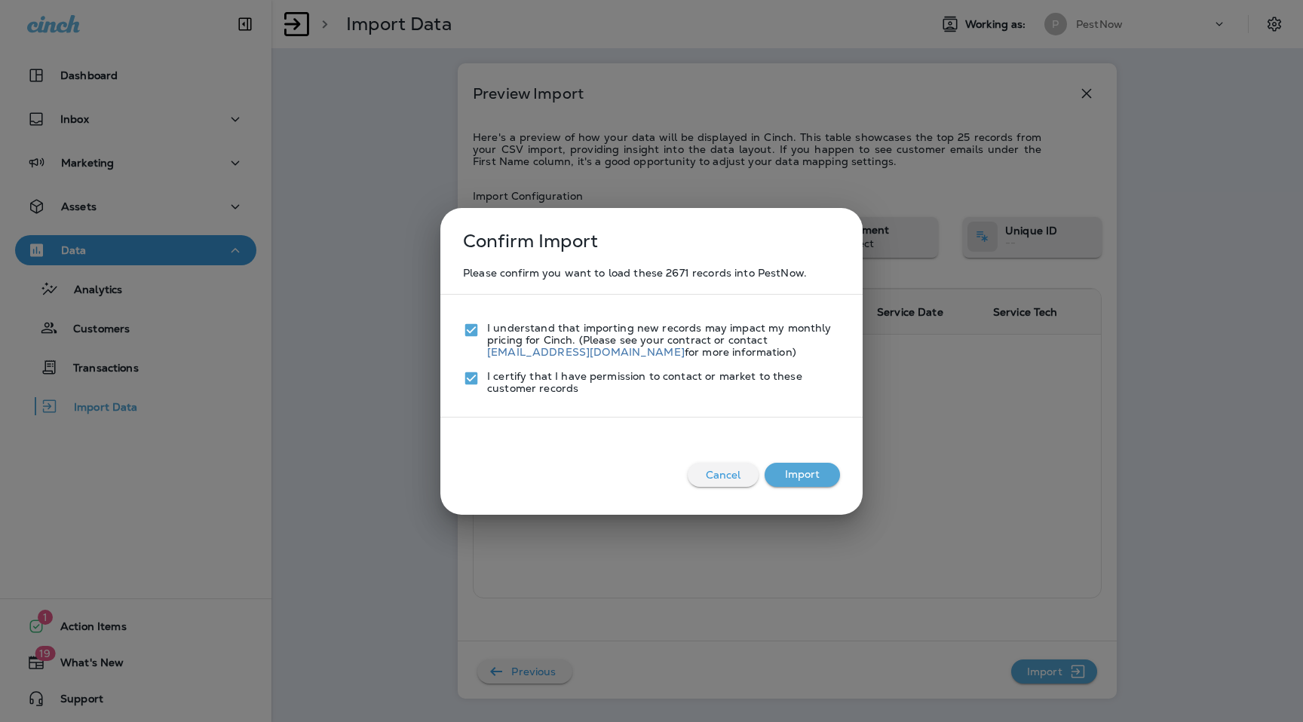
click at [817, 471] on button "Import" at bounding box center [802, 475] width 75 height 24
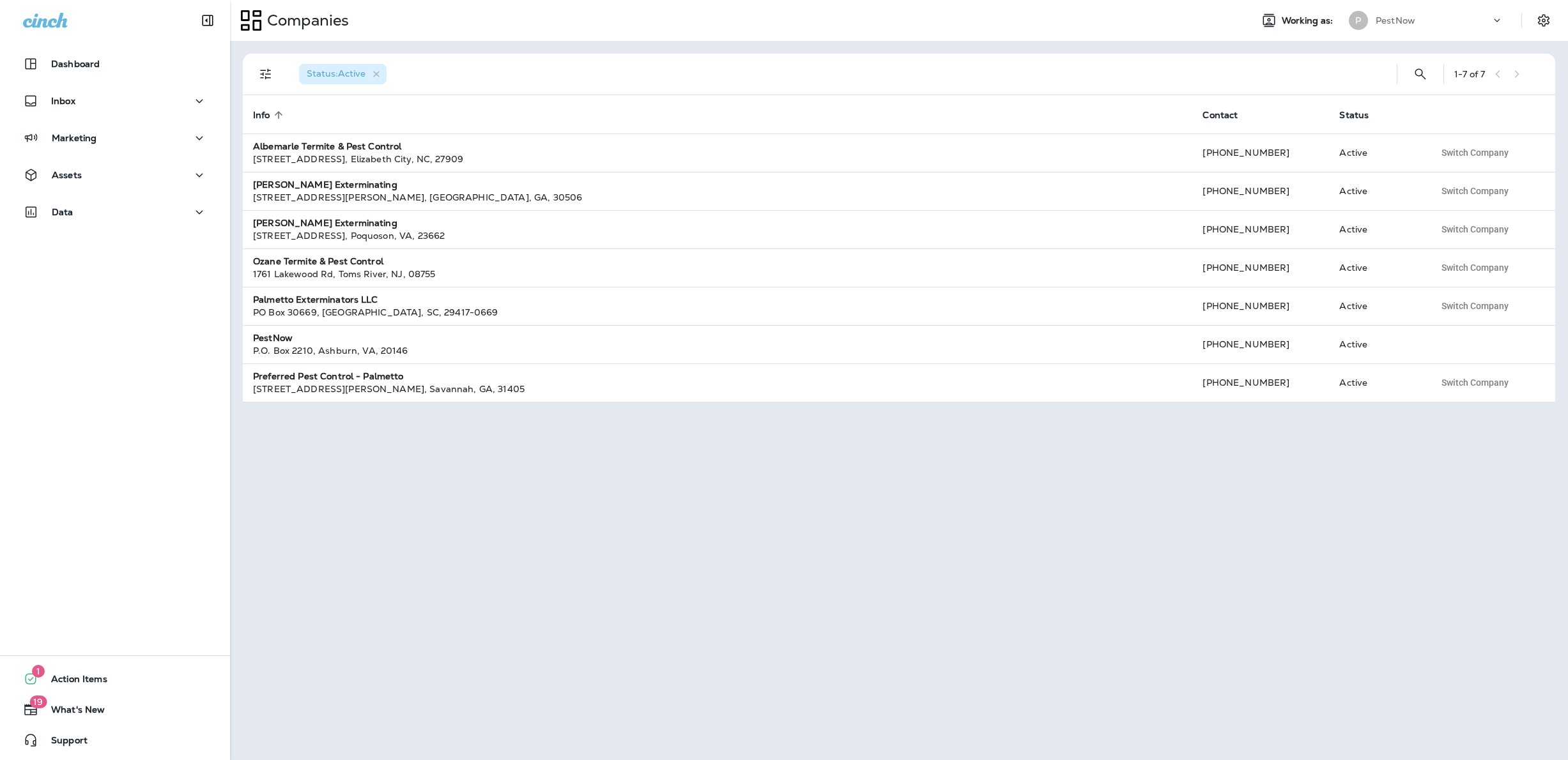
click at [1466, 19] on div "PestNow" at bounding box center [1433, 20] width 115 height 19
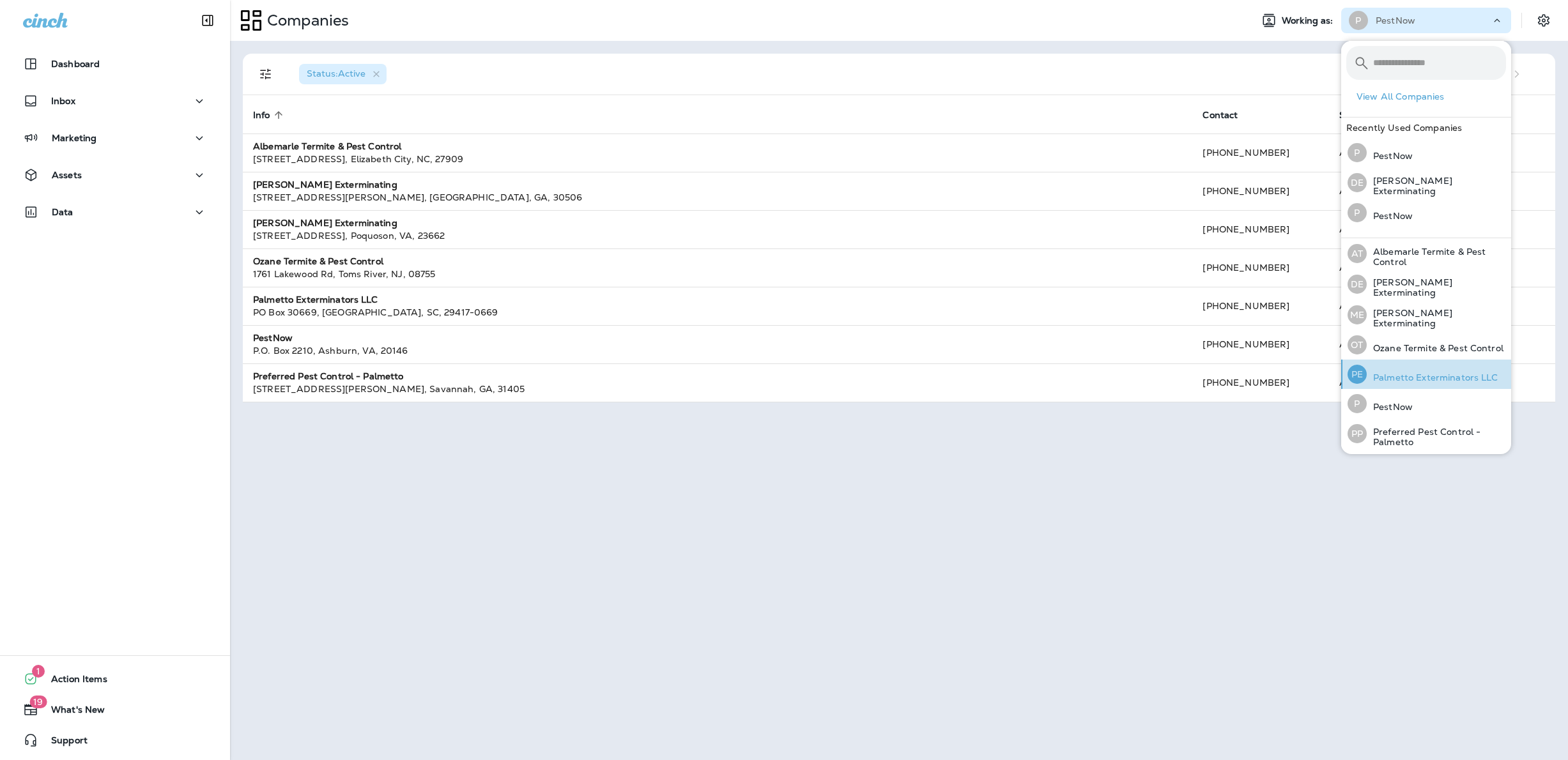
click at [1393, 373] on p "Palmetto Exterminators LLC" at bounding box center [1432, 378] width 131 height 10
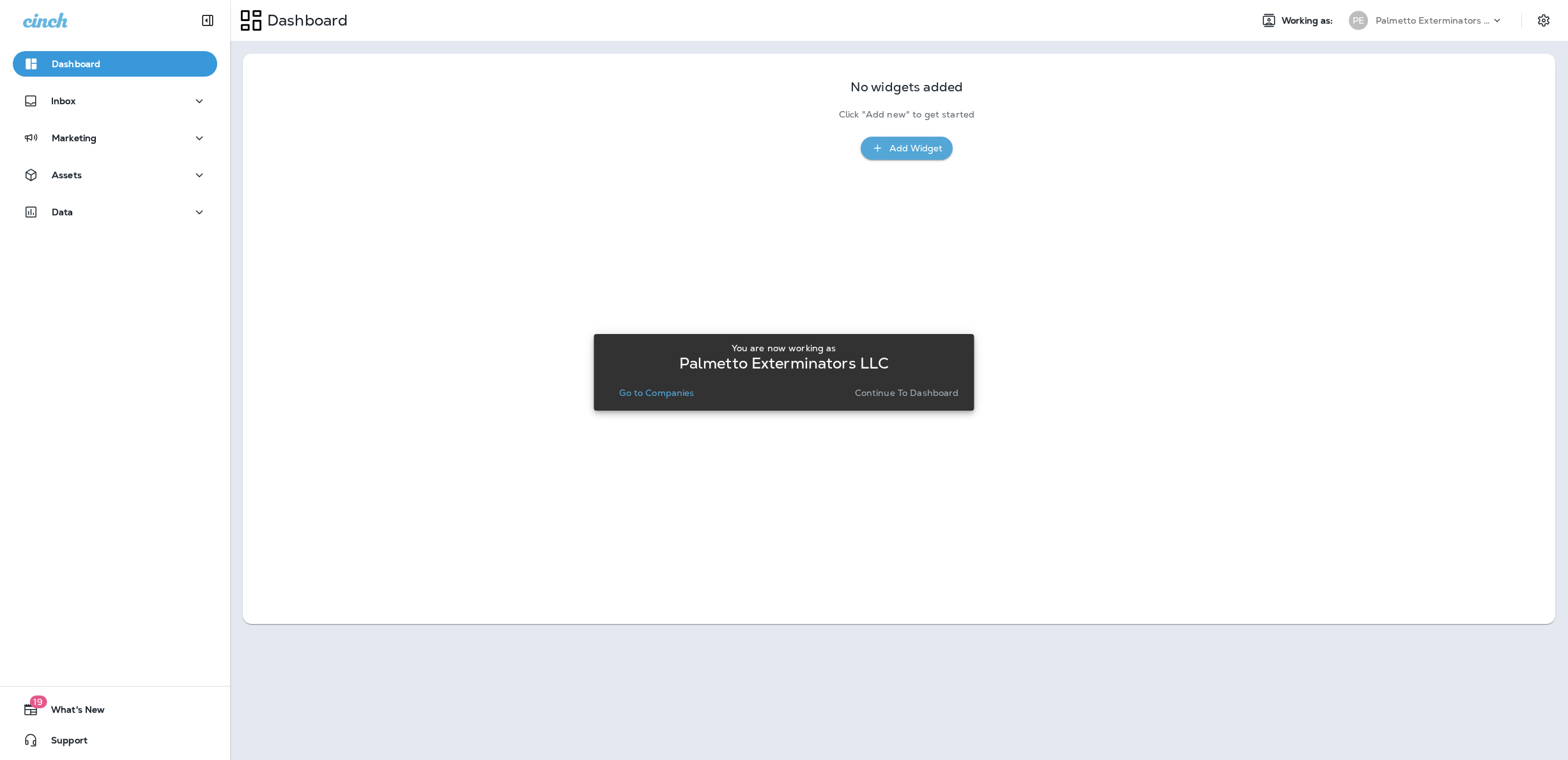
click at [923, 394] on p "Continue to Dashboard" at bounding box center [906, 393] width 104 height 10
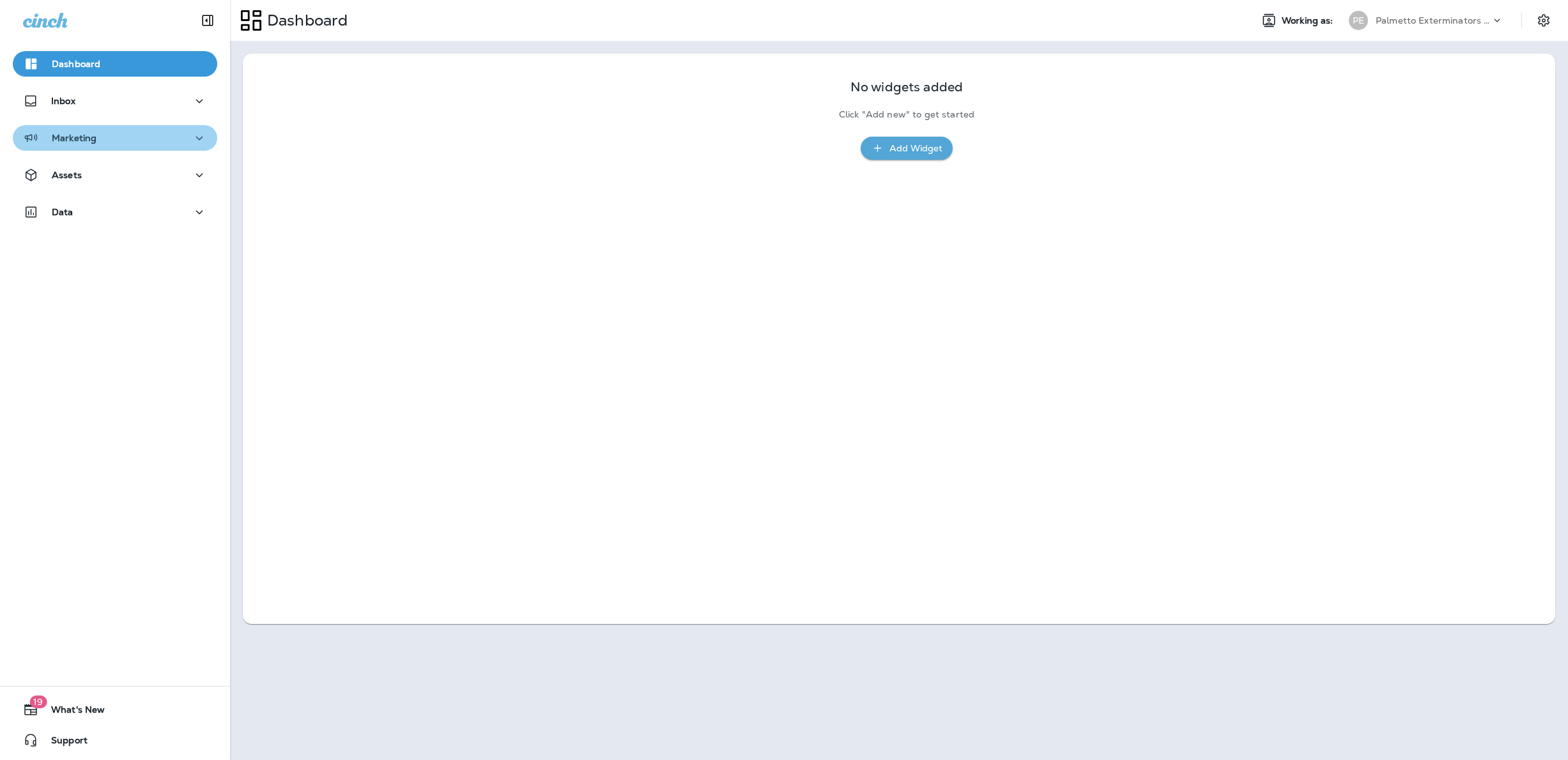
click at [150, 139] on div "Marketing" at bounding box center [114, 138] width 184 height 16
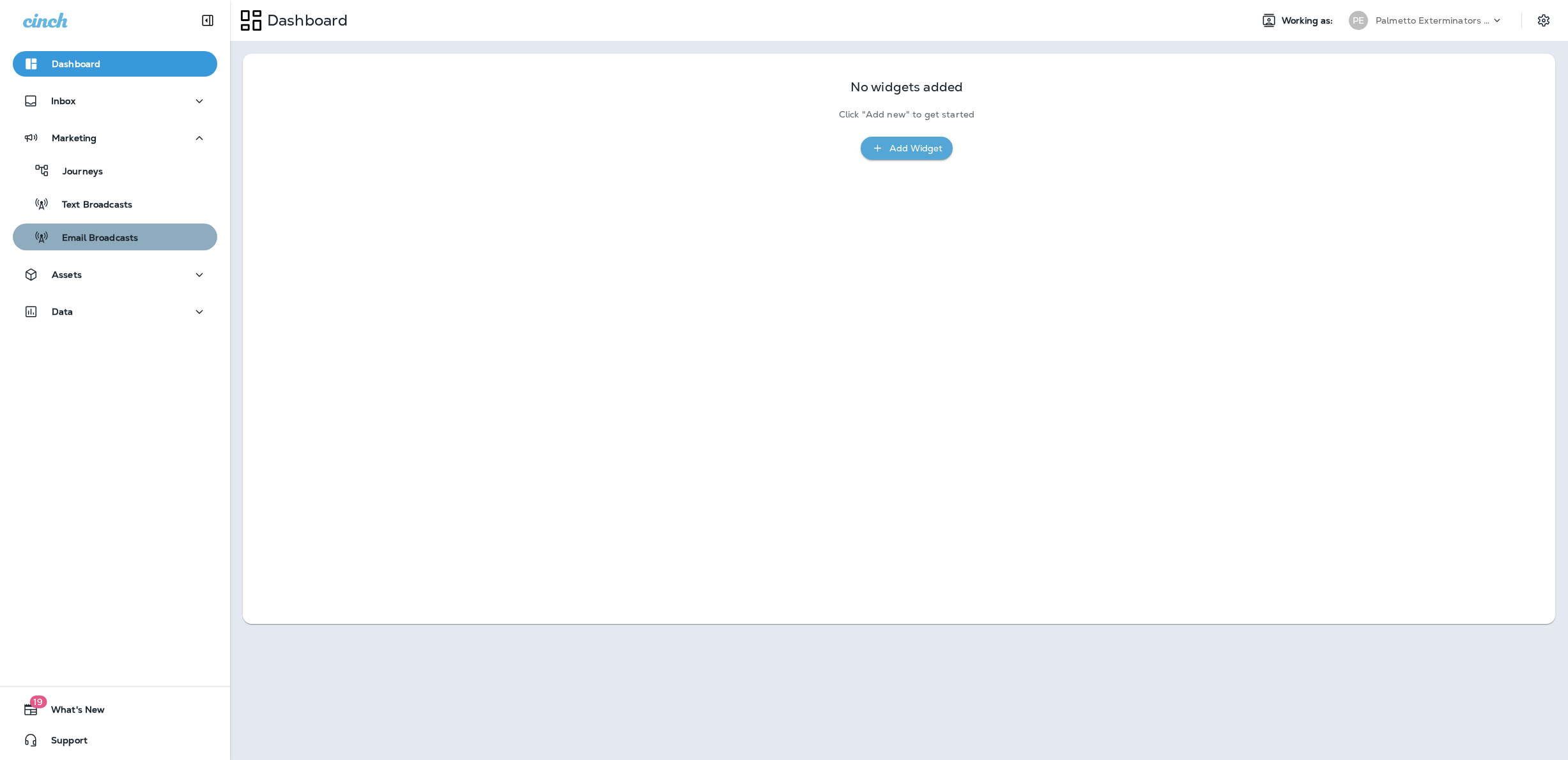
click at [136, 240] on p "Email Broadcasts" at bounding box center [93, 239] width 89 height 12
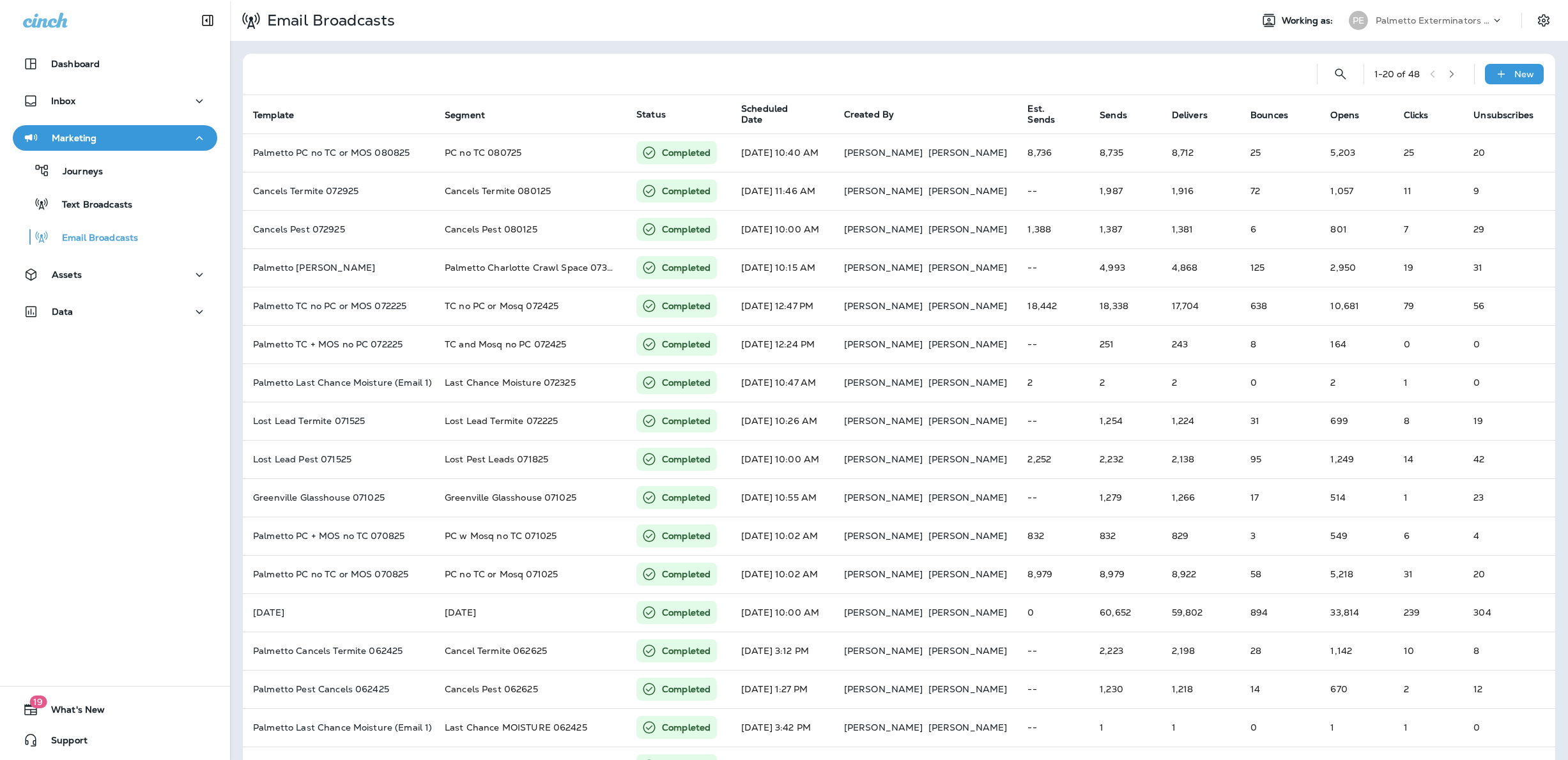
click at [1423, 15] on p "Palmetto Exterminators LLC" at bounding box center [1433, 20] width 115 height 10
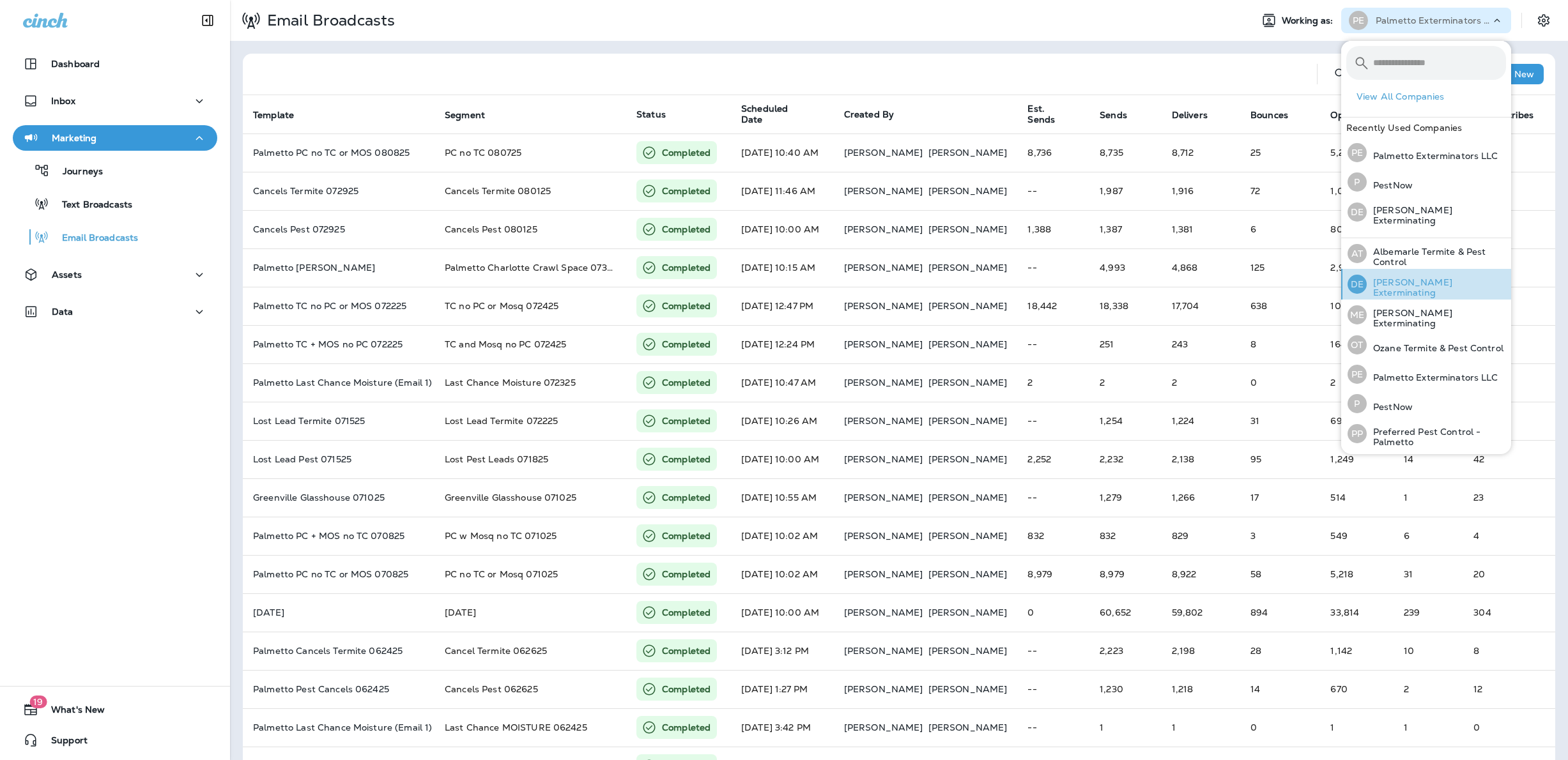
click at [1402, 288] on p "[PERSON_NAME] Exterminating" at bounding box center [1436, 287] width 139 height 20
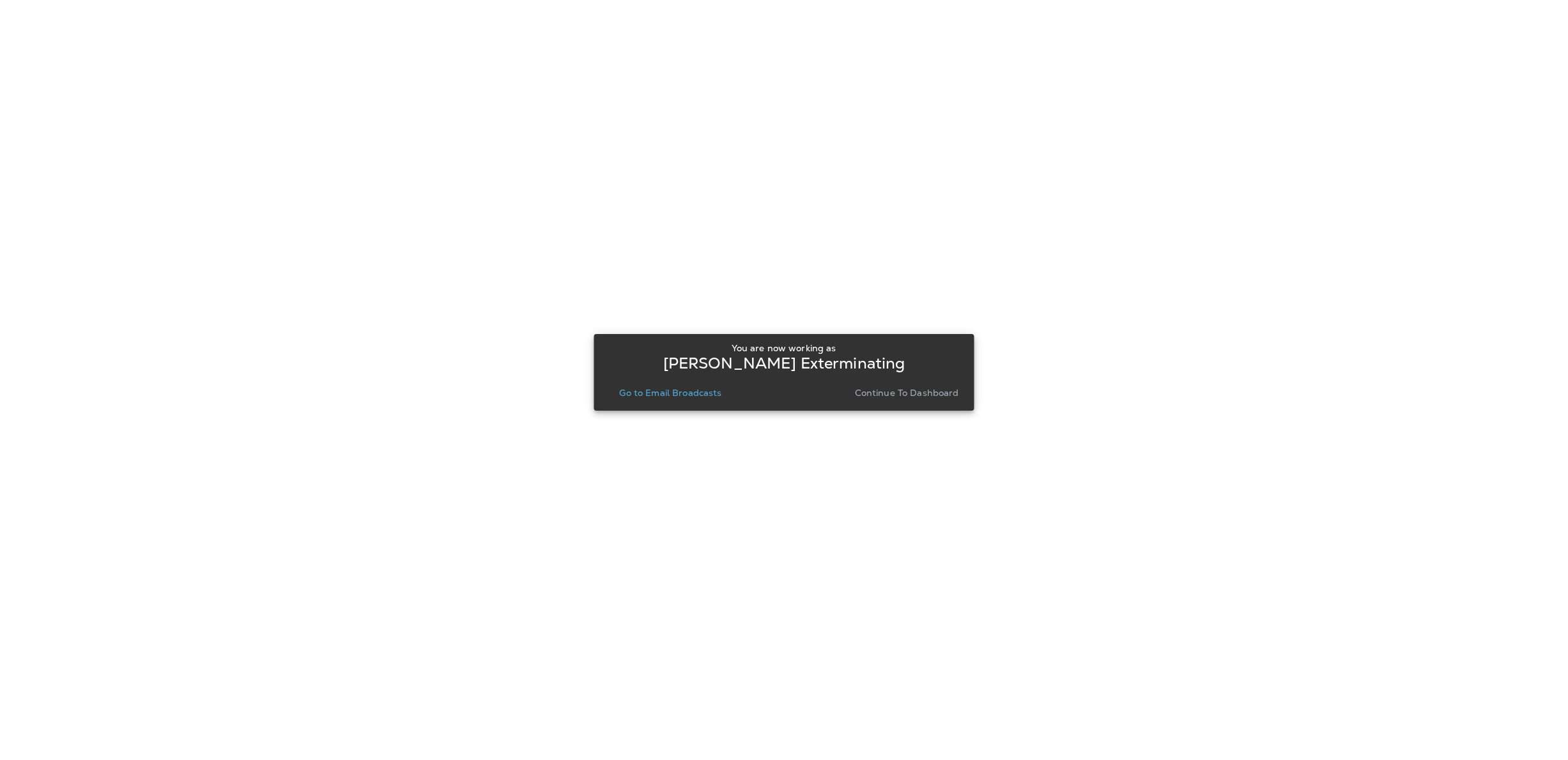
click at [695, 397] on p "Go to Email Broadcasts" at bounding box center [670, 393] width 103 height 10
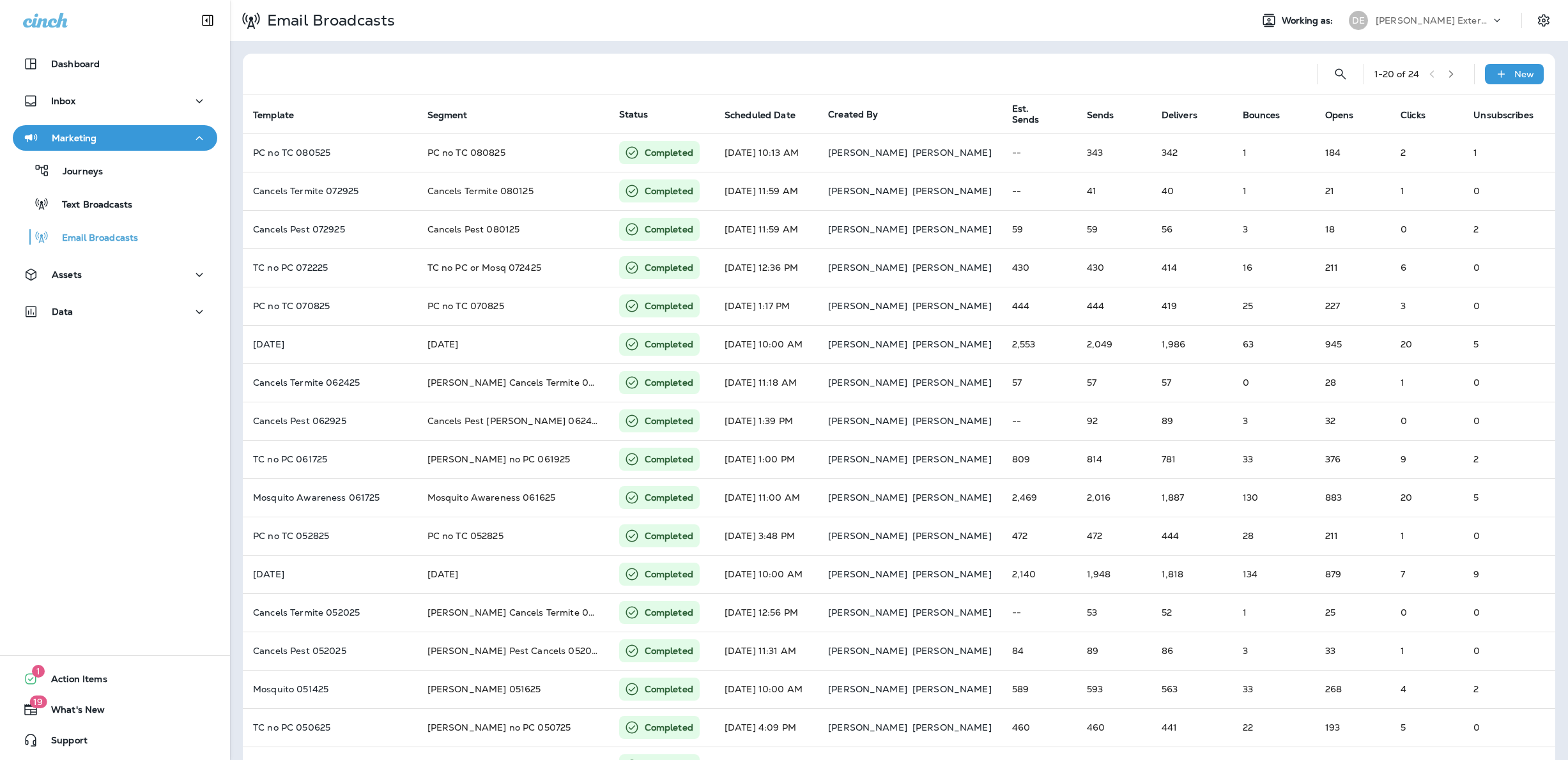
click at [1423, 22] on p "[PERSON_NAME] Exterminating" at bounding box center [1433, 20] width 115 height 10
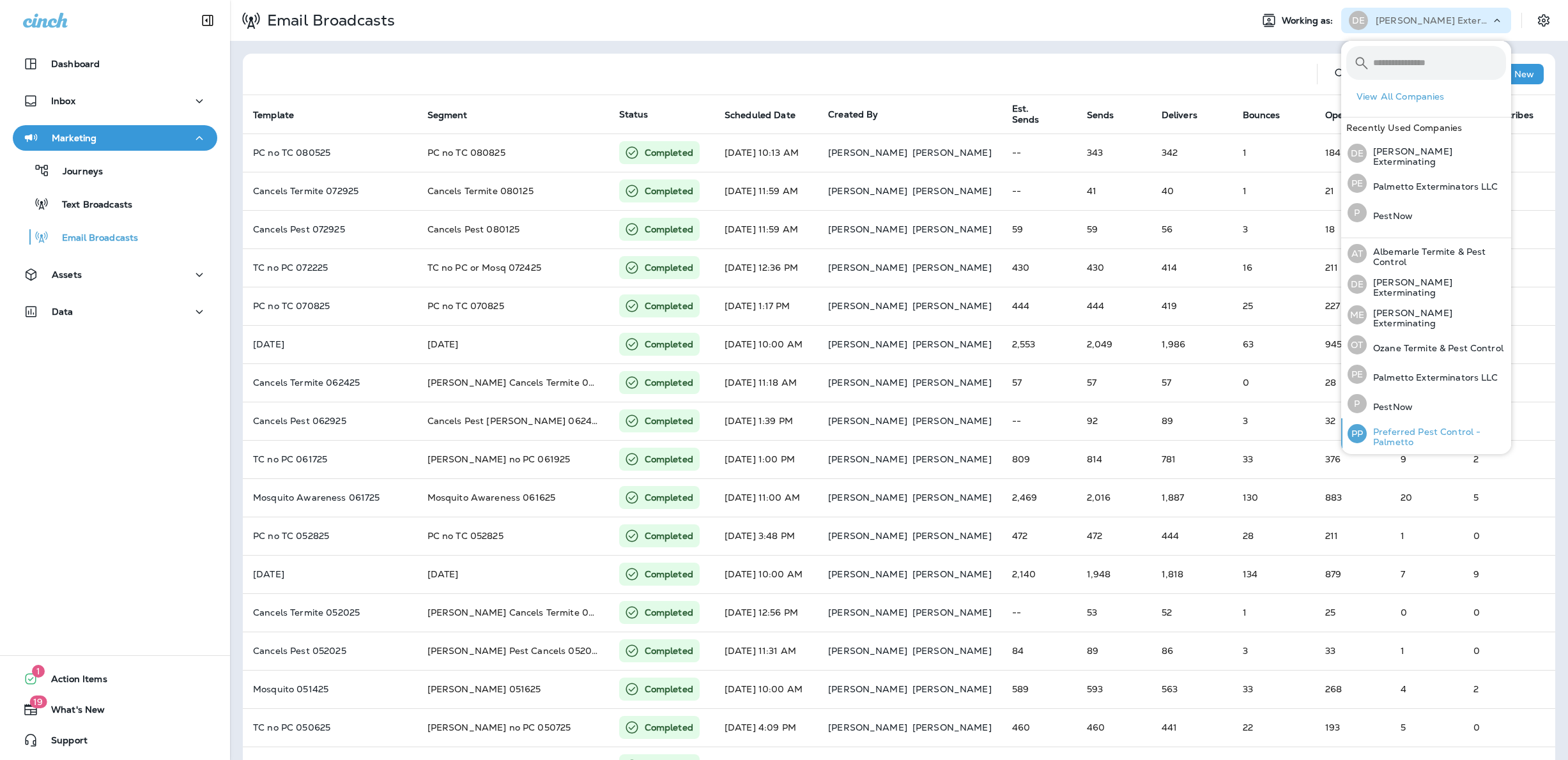
click at [1381, 428] on p "Preferred Pest Control - Palmetto" at bounding box center [1436, 437] width 139 height 20
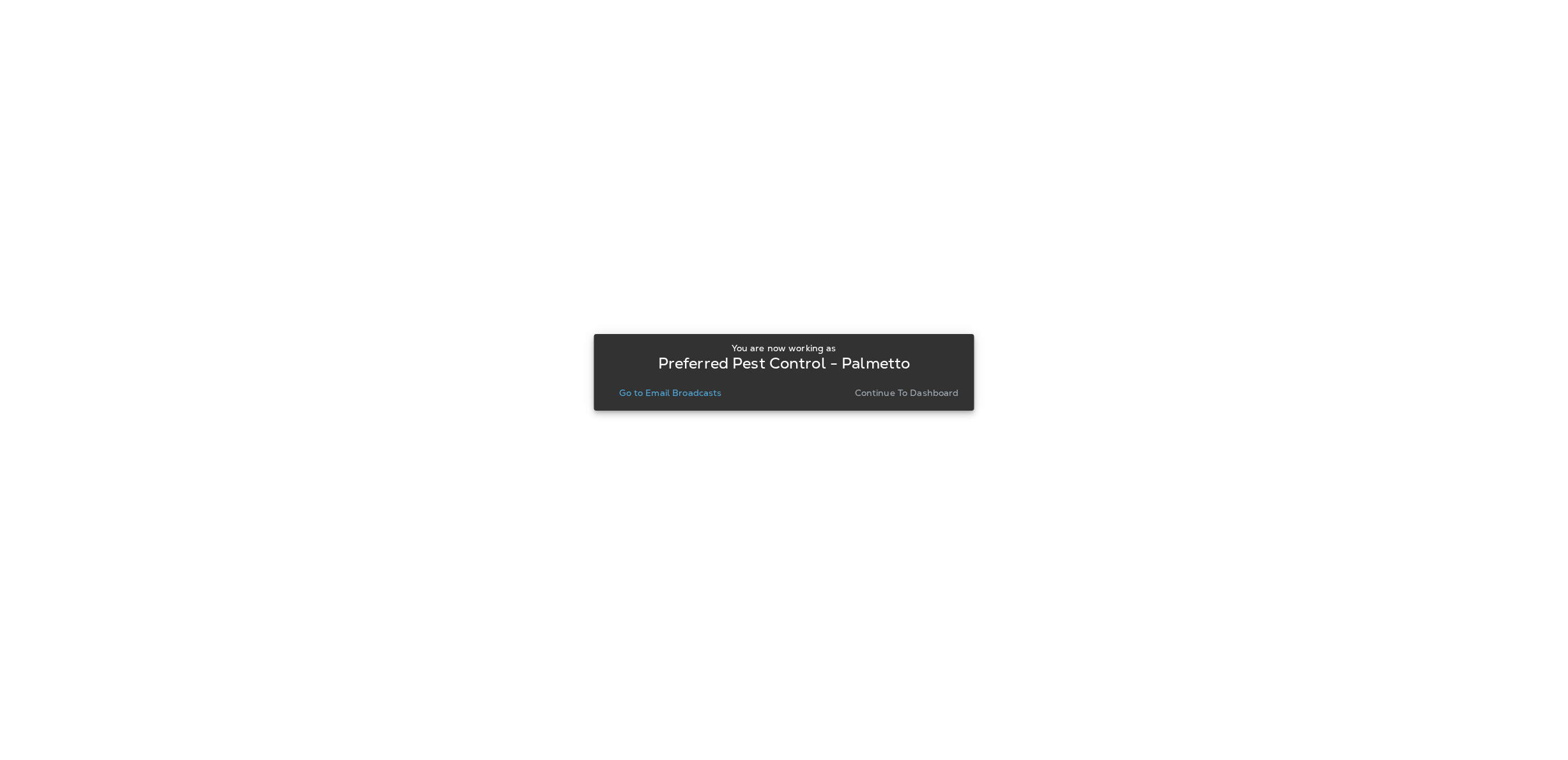
click at [714, 403] on div "You are now working as Preferred Pest Control - Palmetto Go to Email Broadcasts…" at bounding box center [784, 372] width 360 height 69
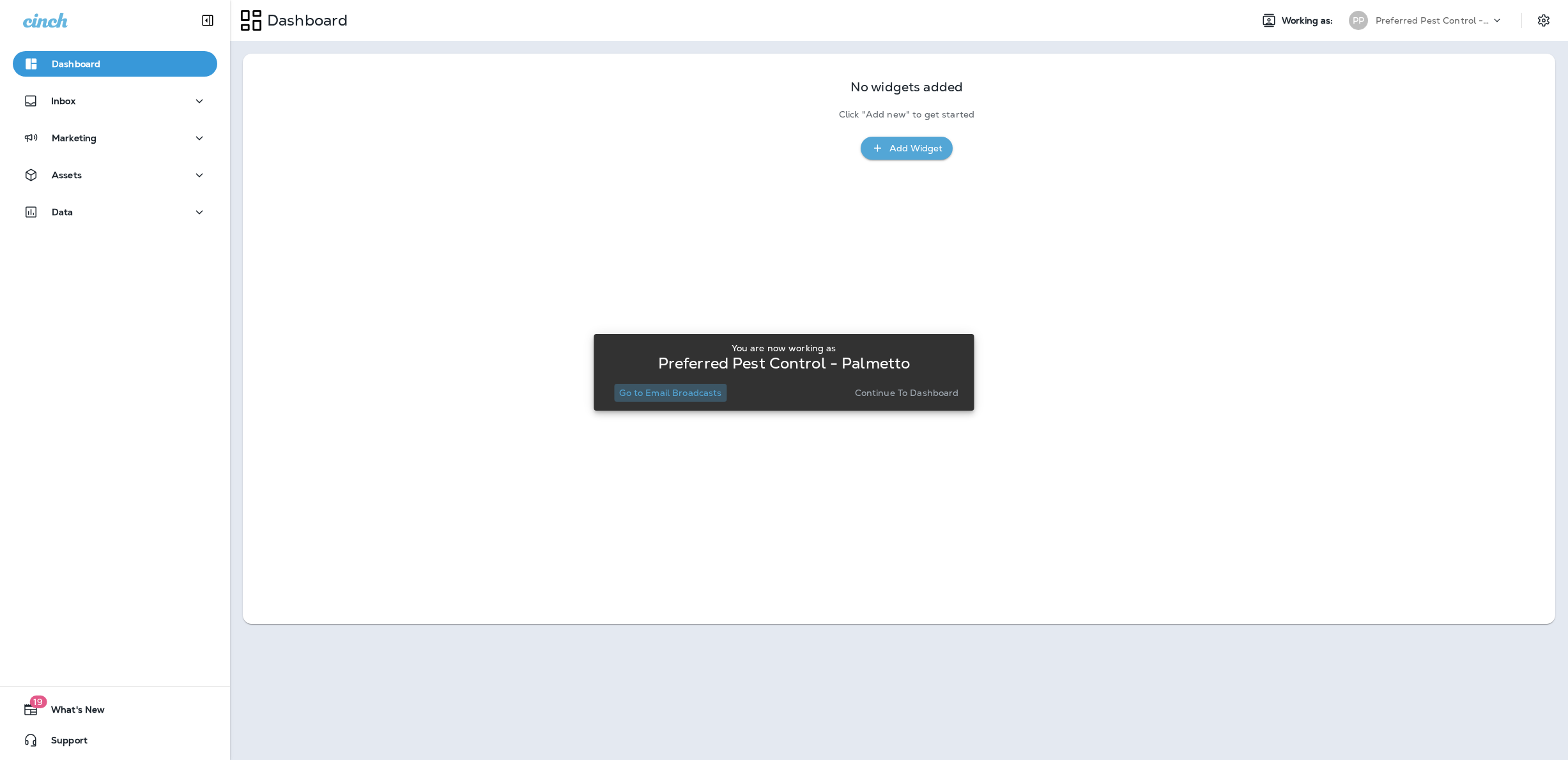
click at [705, 396] on p "Go to Email Broadcasts" at bounding box center [670, 393] width 103 height 10
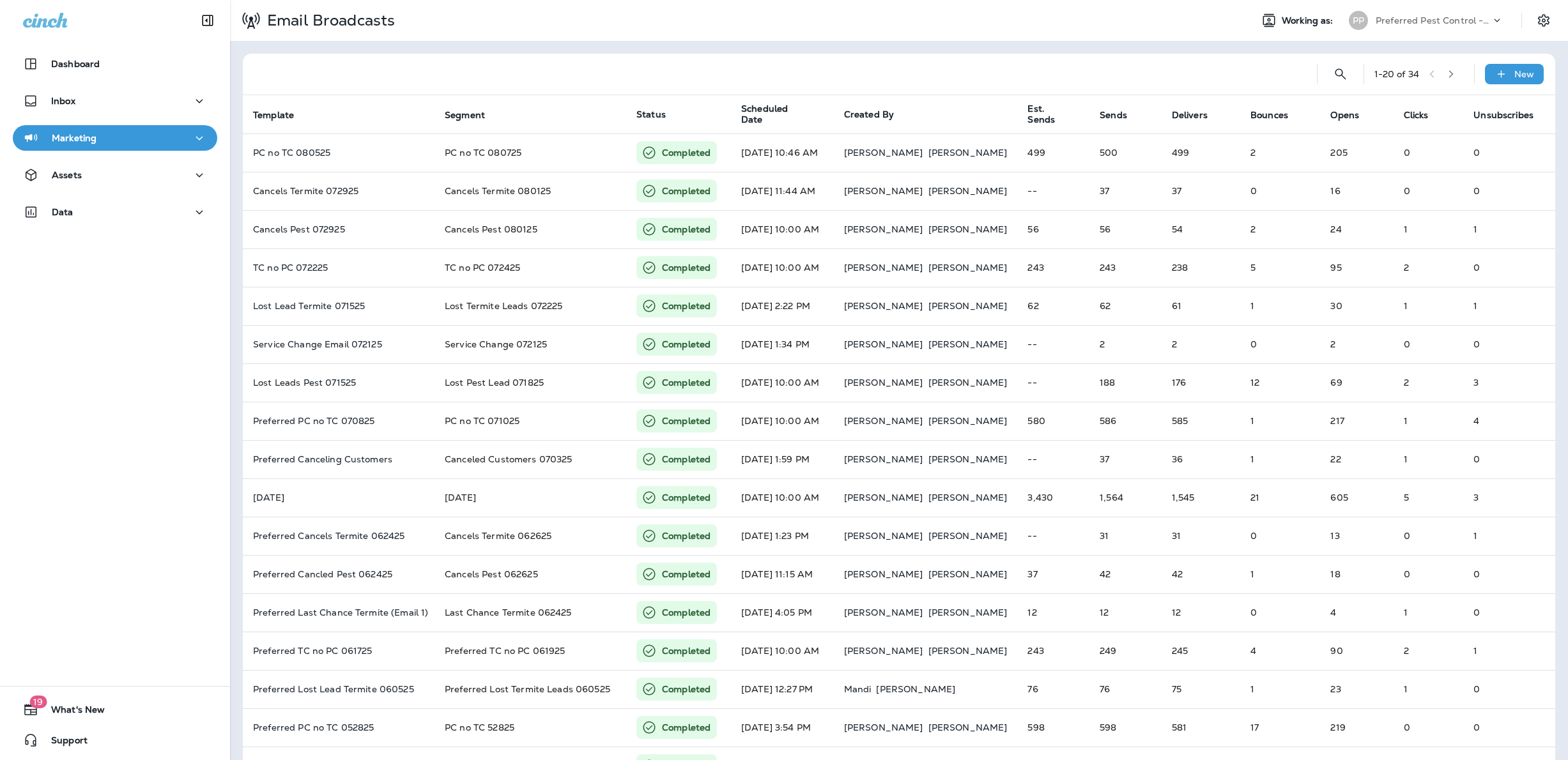
click at [1477, 20] on p "Preferred Pest Control - Palmetto" at bounding box center [1433, 20] width 115 height 10
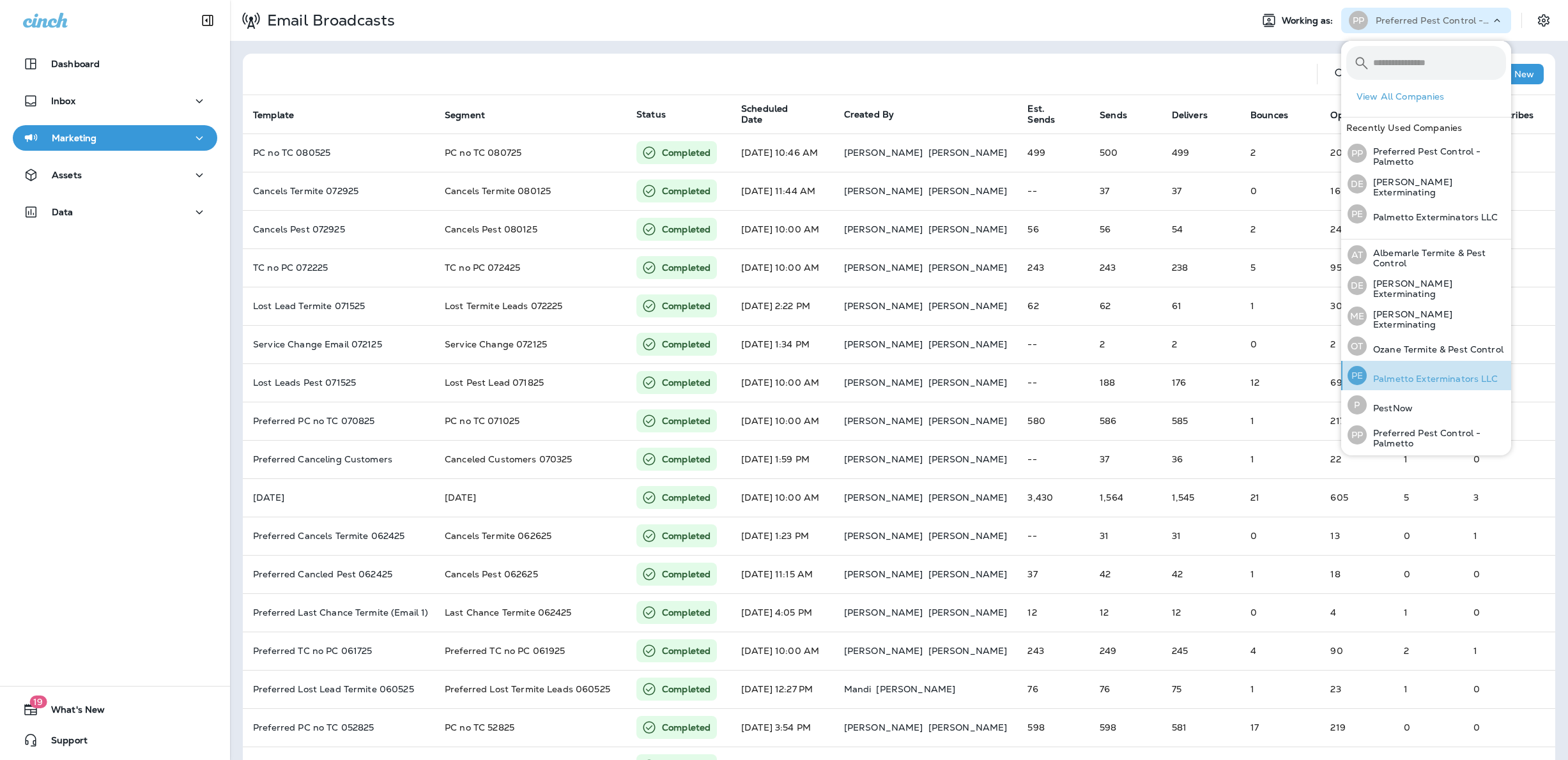
click at [1406, 374] on p "Palmetto Exterminators LLC" at bounding box center [1432, 379] width 131 height 10
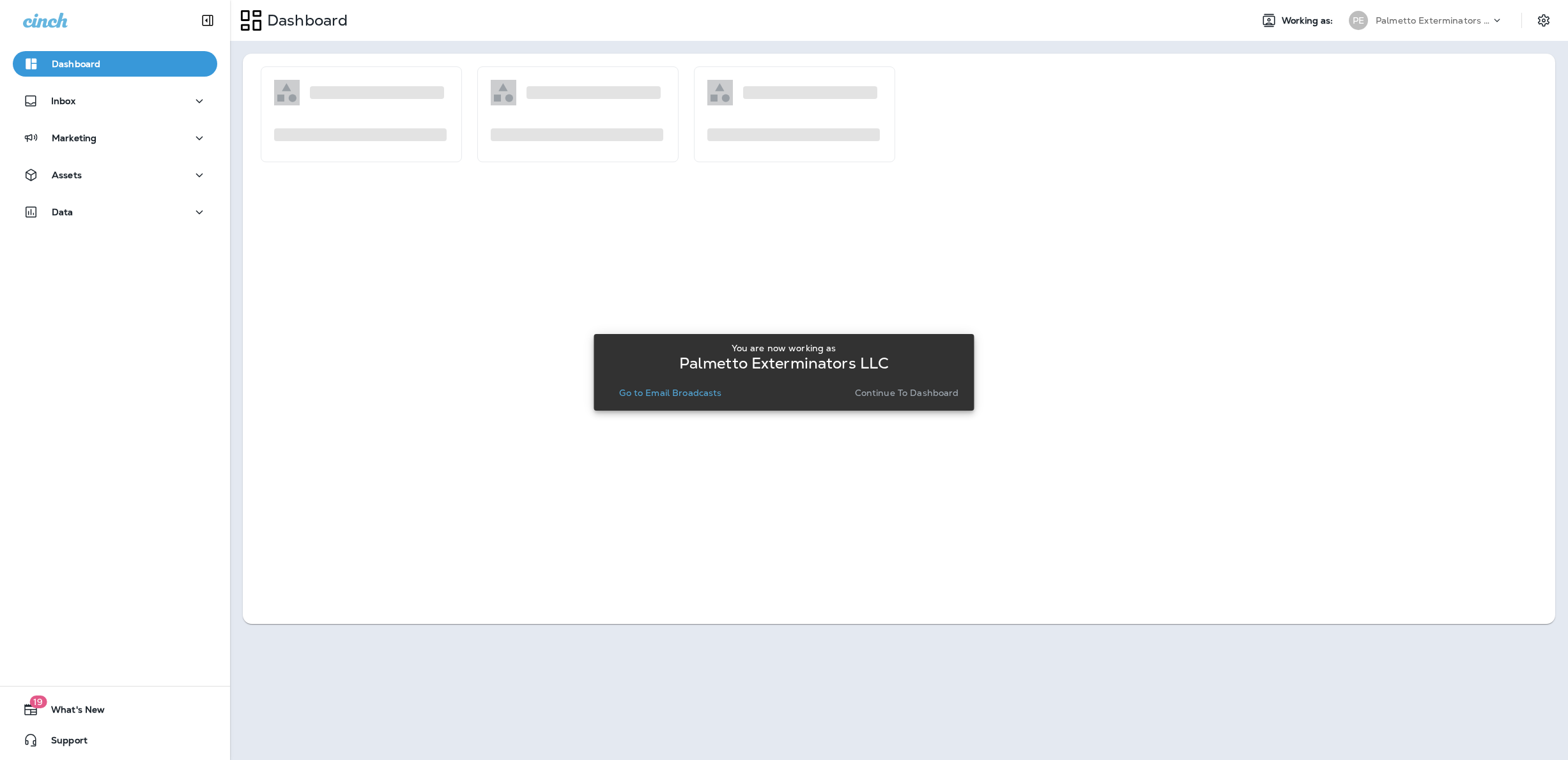
click at [667, 397] on p "Go to Email Broadcasts" at bounding box center [670, 393] width 103 height 10
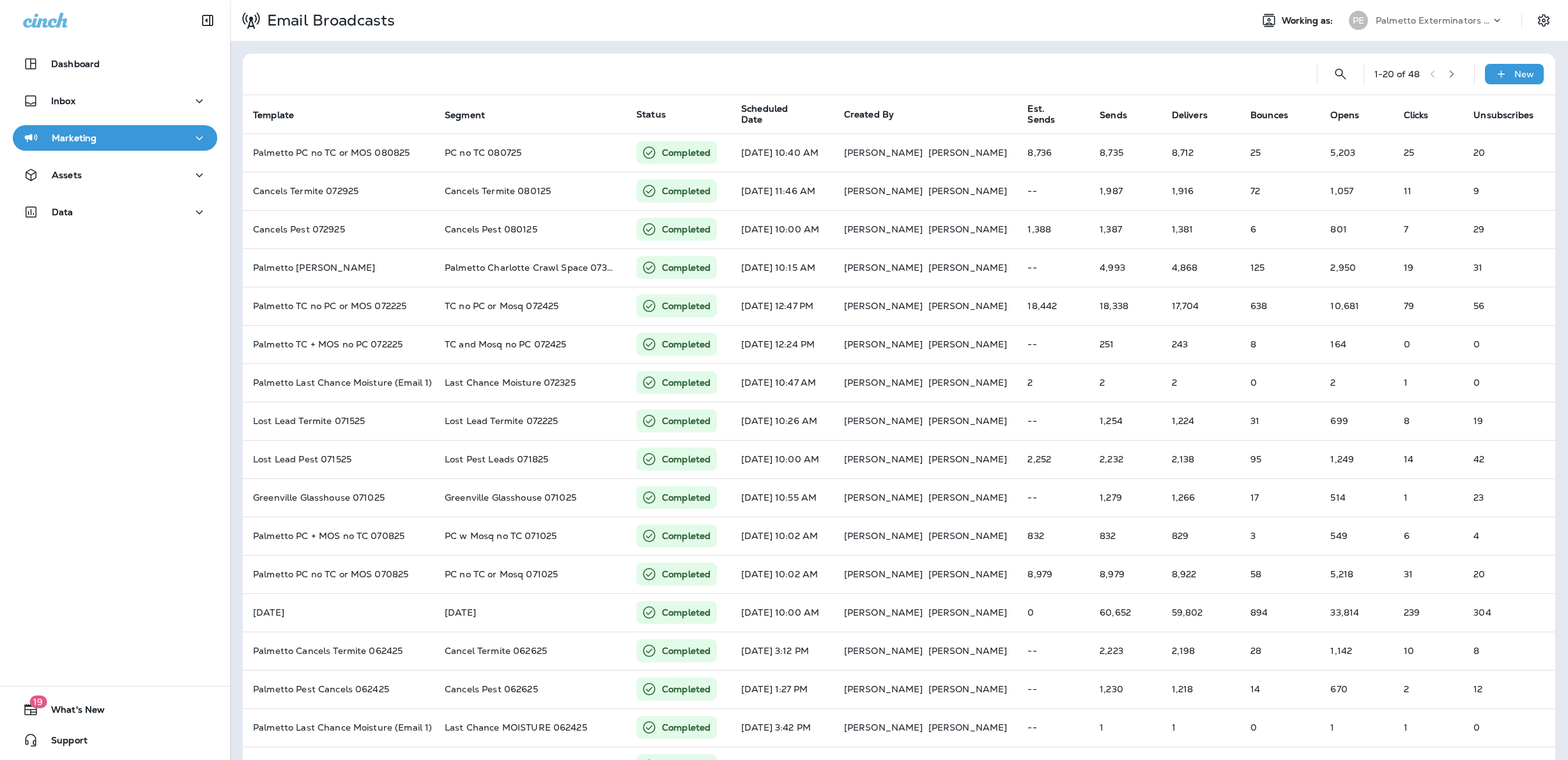
click at [1406, 21] on p "Palmetto Exterminators LLC" at bounding box center [1433, 20] width 115 height 10
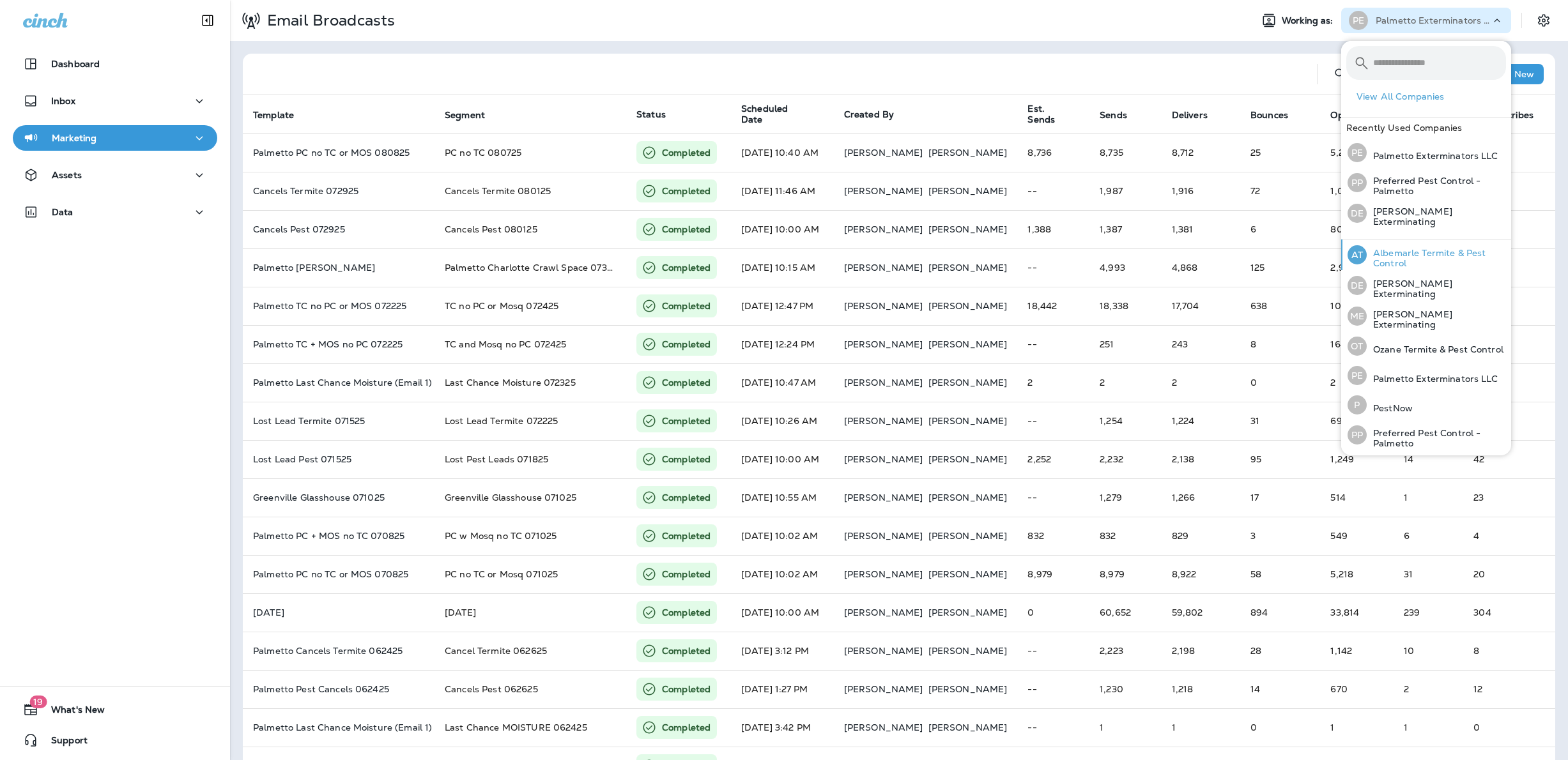
click at [1388, 253] on p "Albemarle Termite & Pest Control" at bounding box center [1436, 258] width 139 height 20
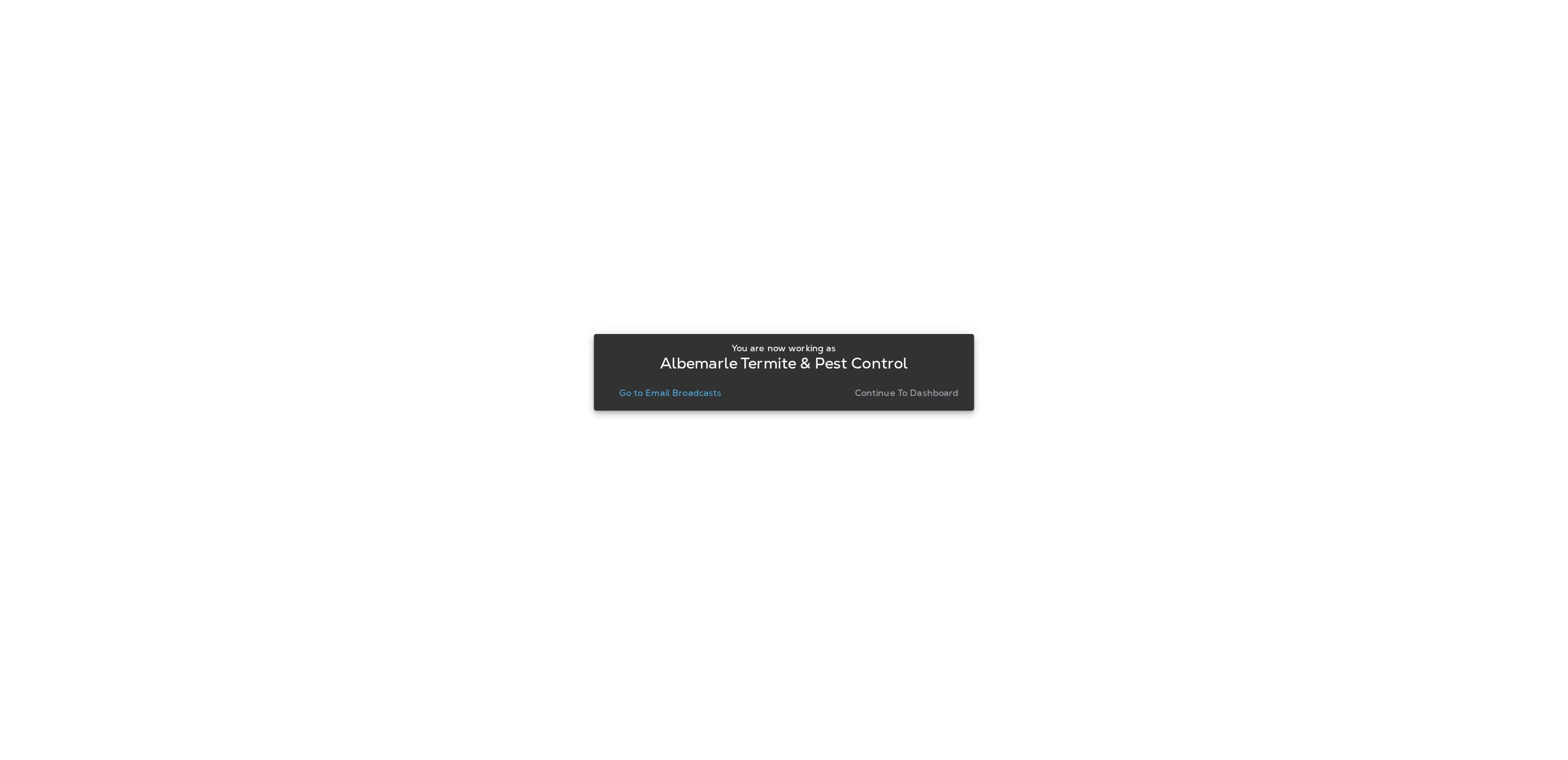
click at [703, 399] on button "Go to Email Broadcasts" at bounding box center [670, 392] width 113 height 18
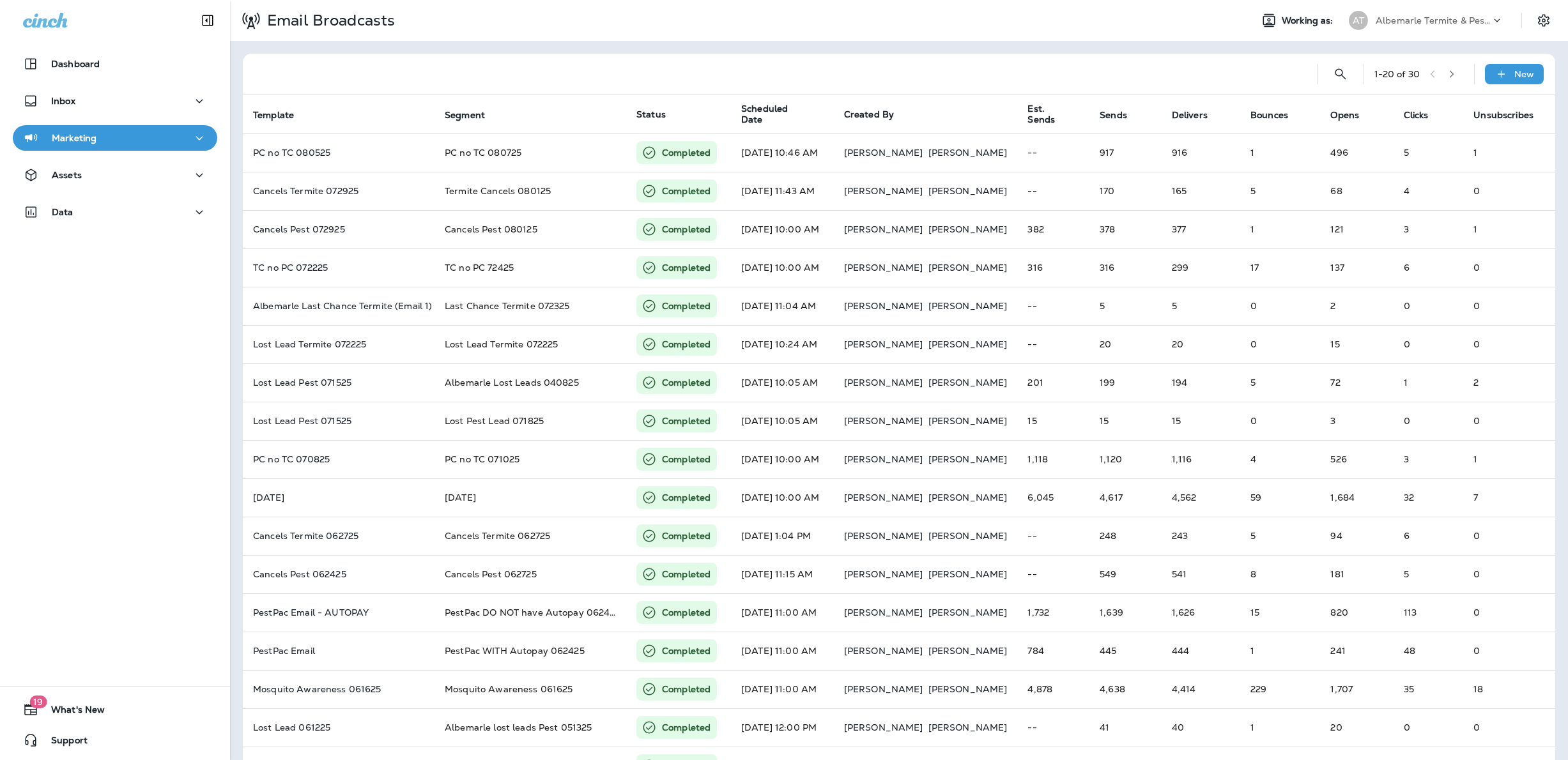
click at [1456, 20] on p "Albemarle Termite & Pest Control" at bounding box center [1433, 20] width 115 height 10
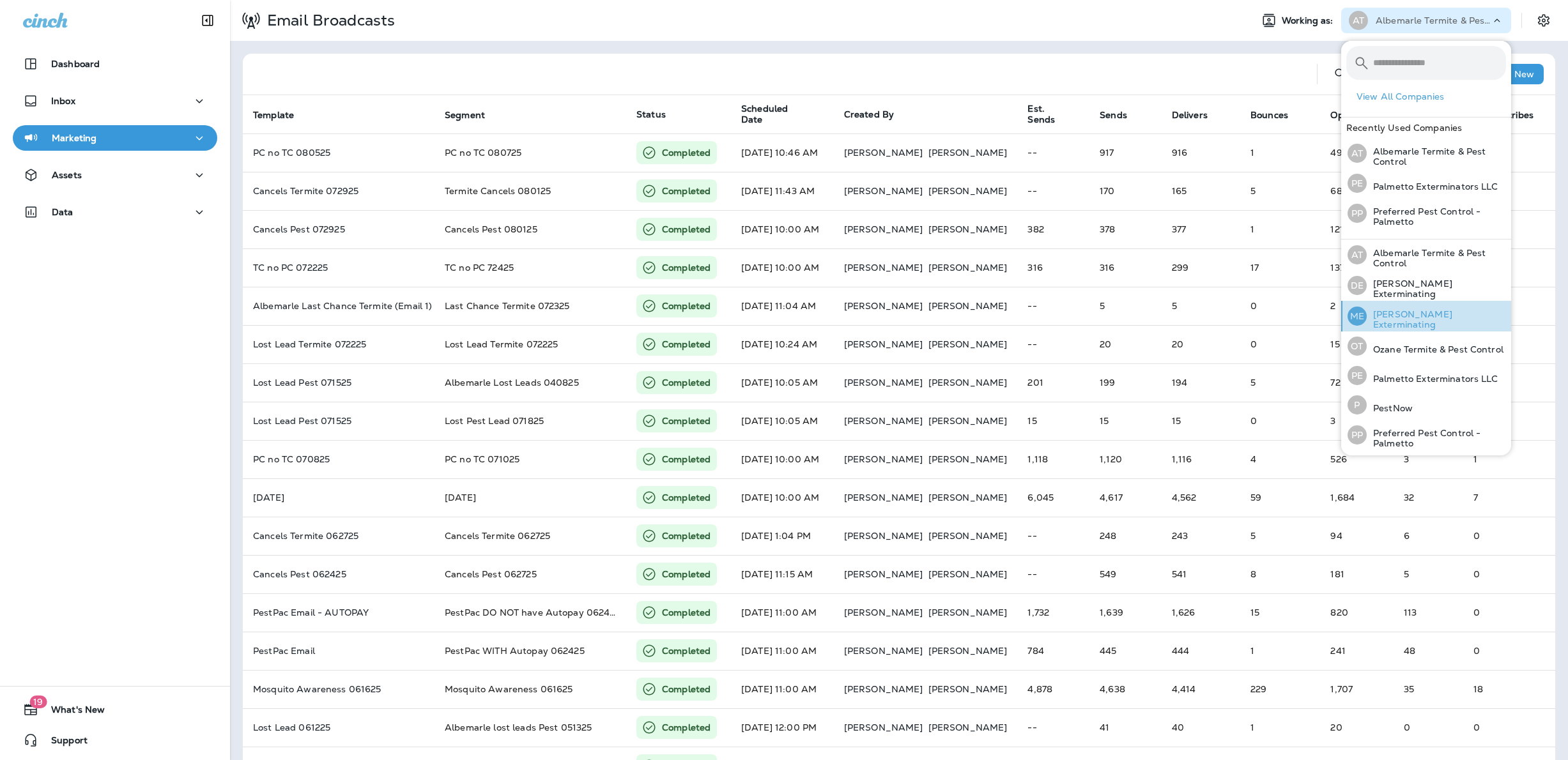
click at [1403, 321] on p "[PERSON_NAME] Exterminating" at bounding box center [1436, 319] width 139 height 20
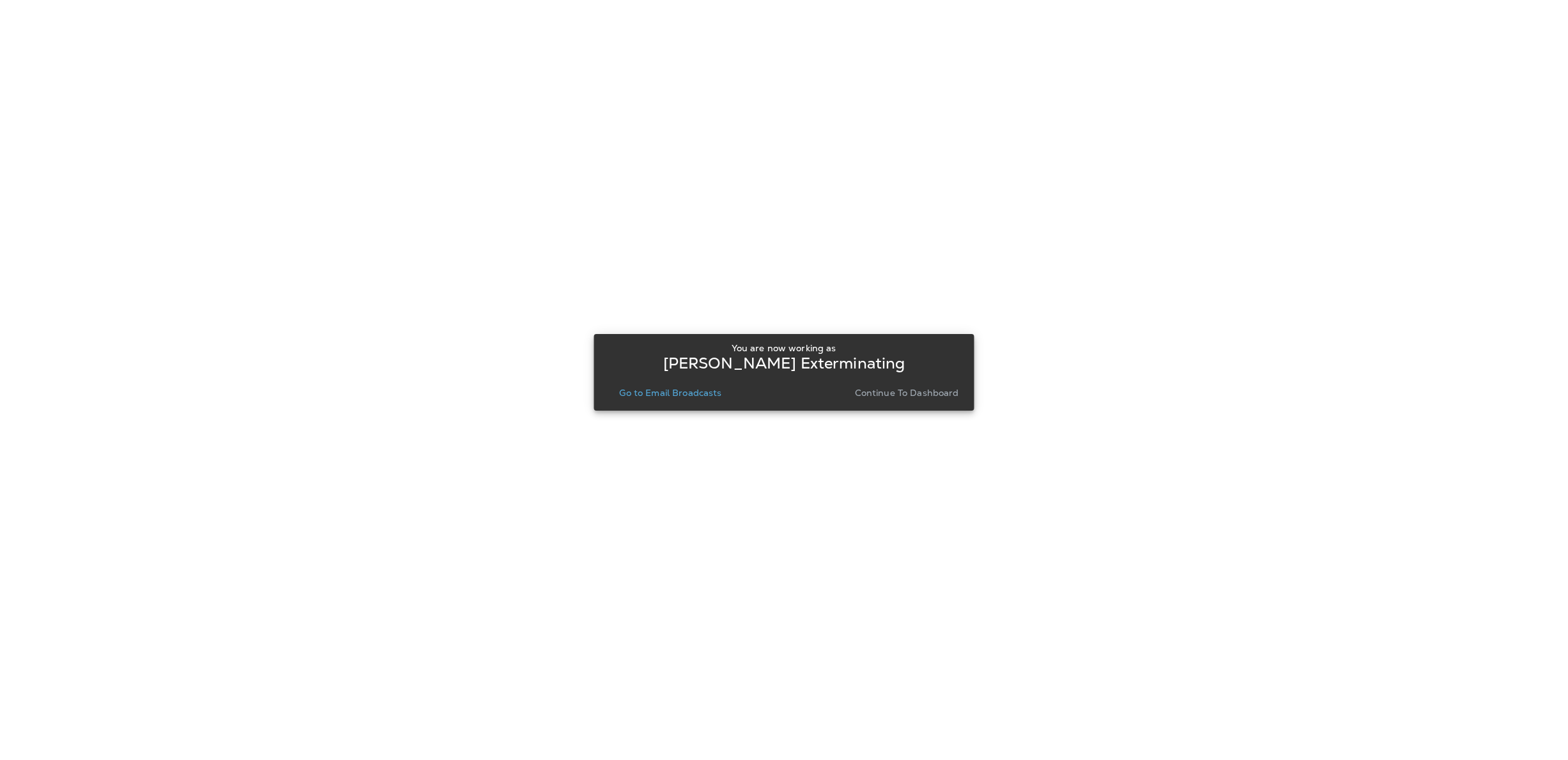
click at [690, 400] on button "Go to Email Broadcasts" at bounding box center [670, 392] width 113 height 18
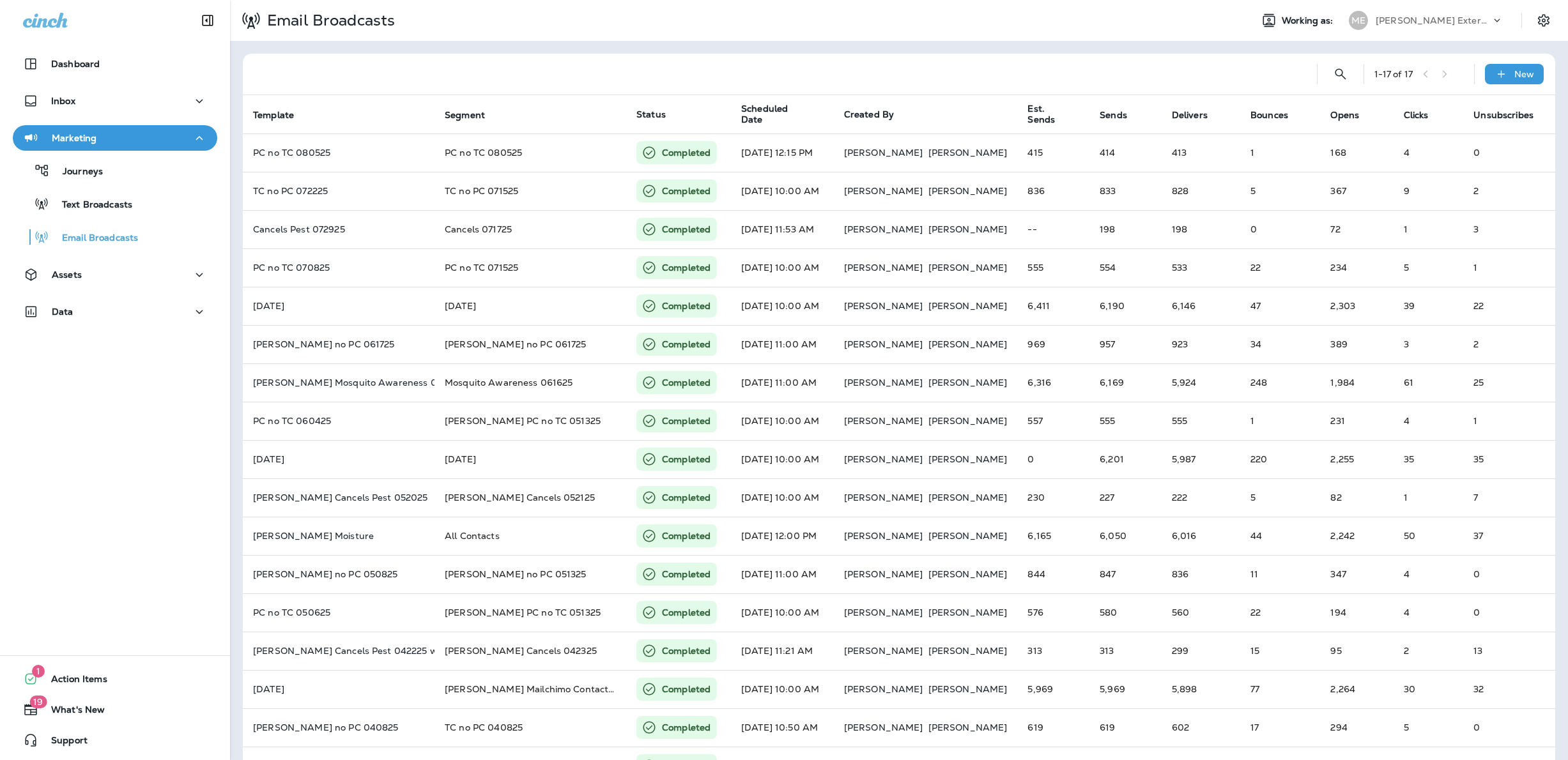
click at [1438, 20] on p "[PERSON_NAME] Exterminating" at bounding box center [1433, 20] width 115 height 10
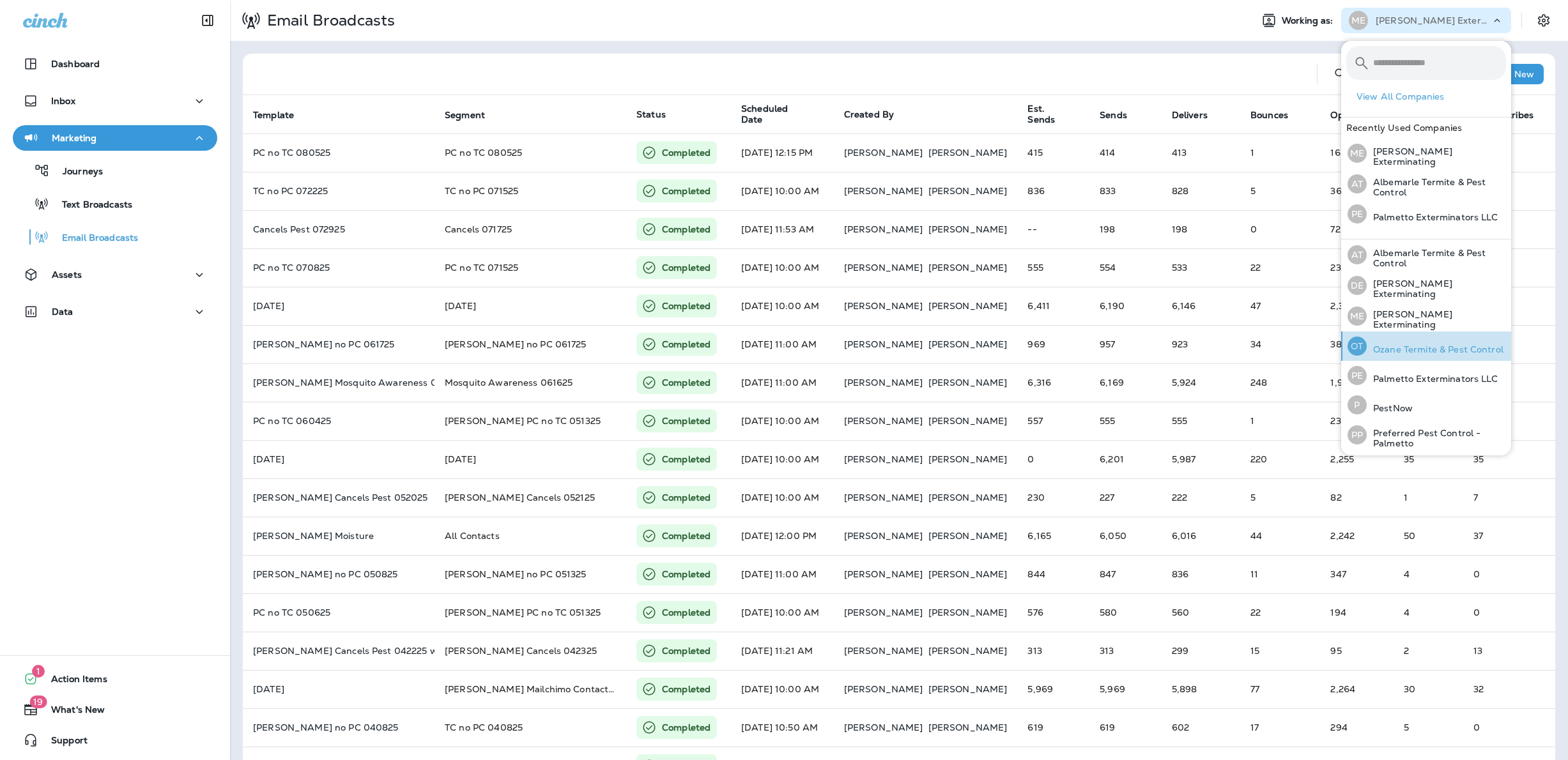
click at [1415, 344] on p "Ozane Termite & Pest Control" at bounding box center [1434, 349] width 136 height 10
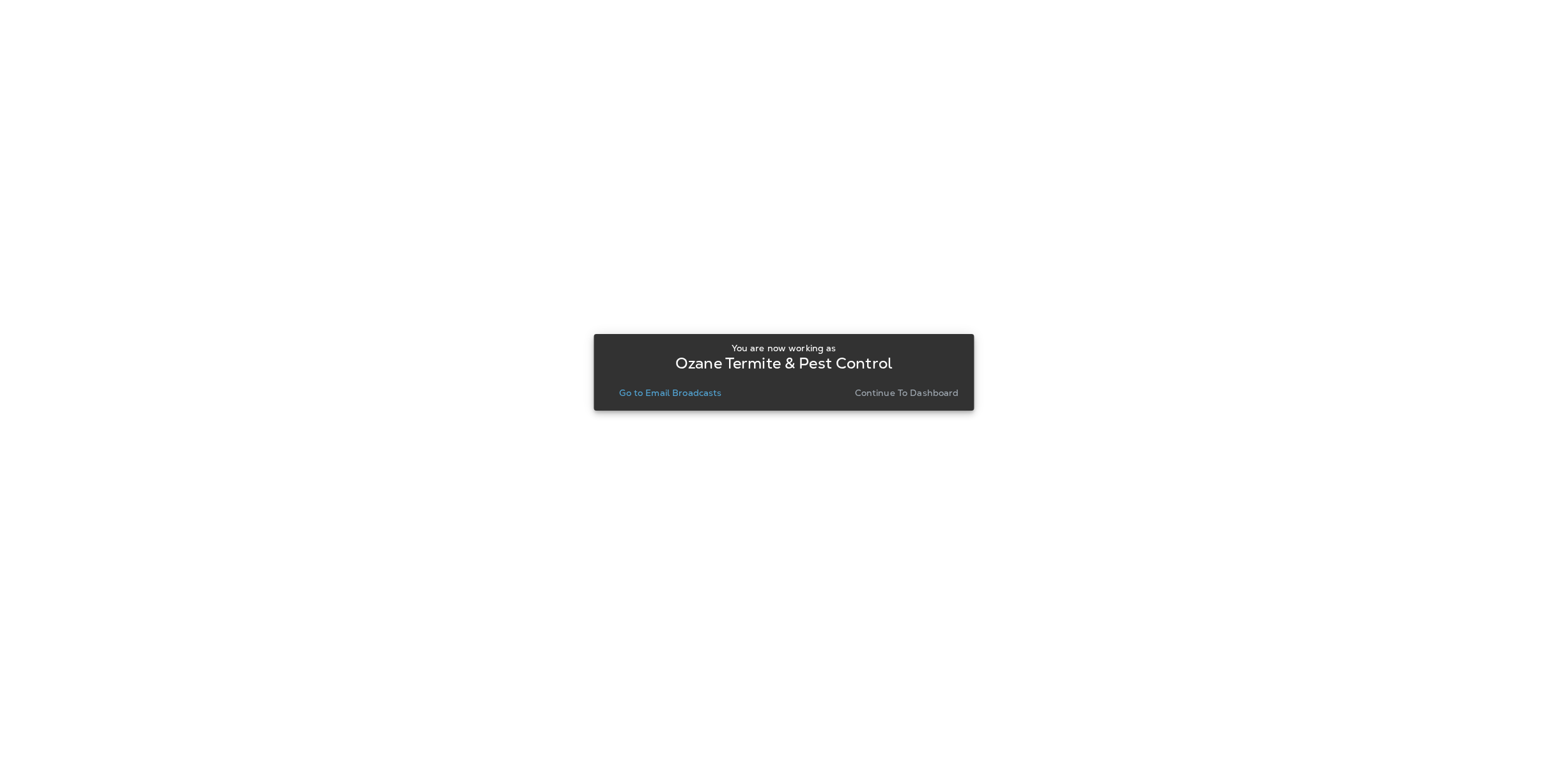
click at [620, 391] on button "Go to Email Broadcasts" at bounding box center [670, 392] width 113 height 18
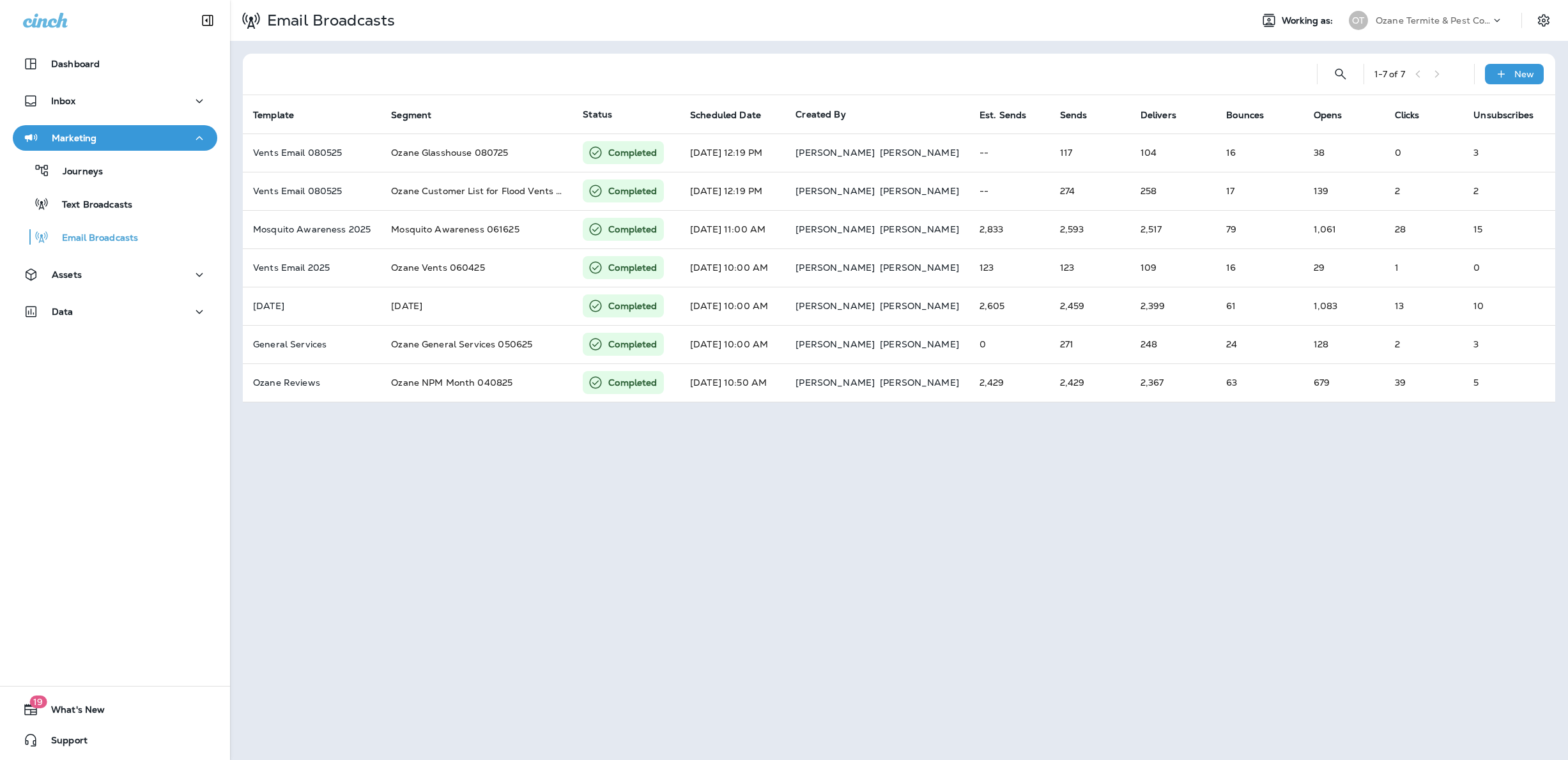
click at [1420, 17] on p "Ozane Termite & Pest Control" at bounding box center [1433, 20] width 115 height 10
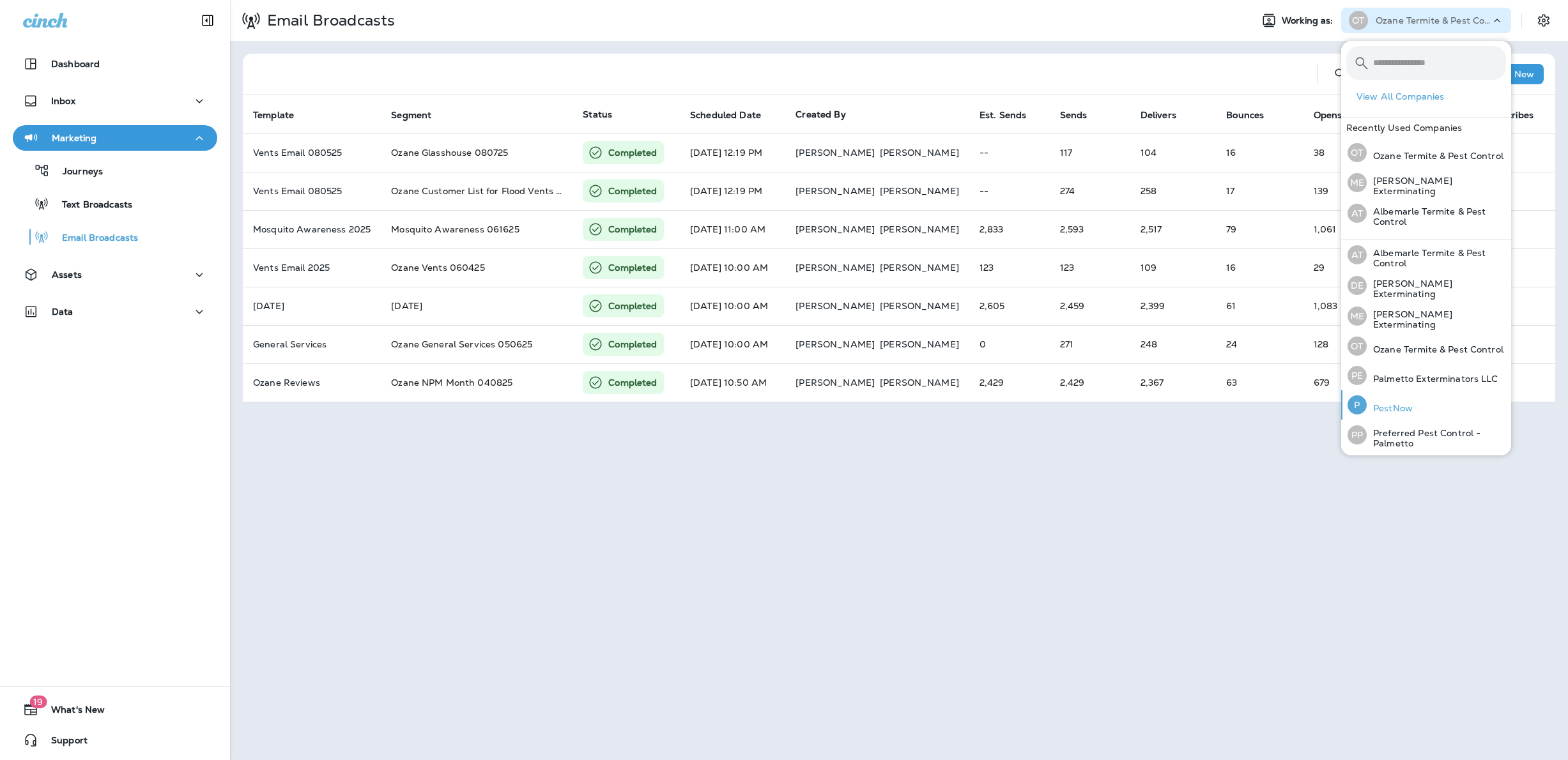
click at [1393, 409] on p "PestNow" at bounding box center [1389, 408] width 46 height 10
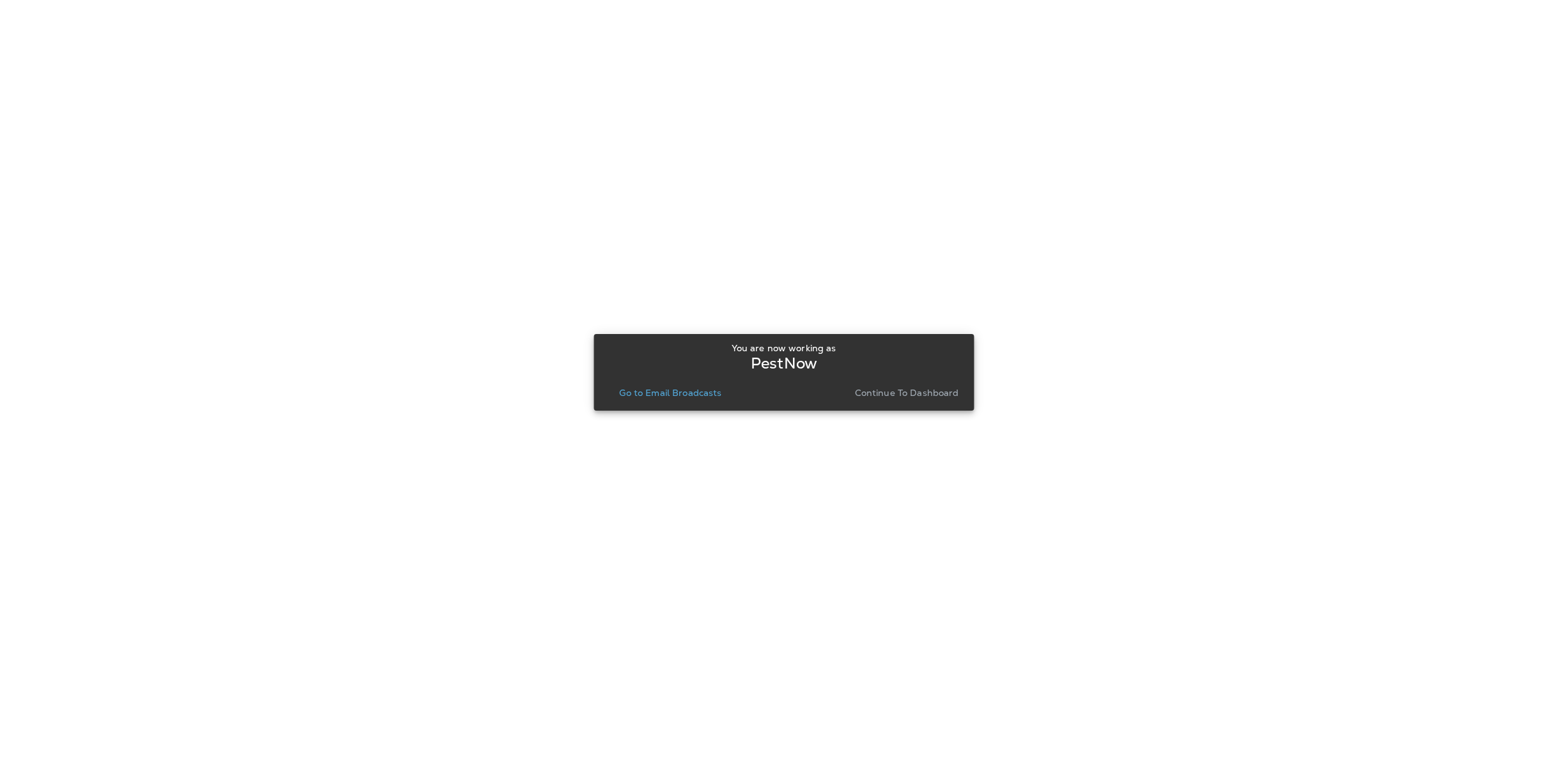
click at [713, 391] on p "Go to Email Broadcasts" at bounding box center [670, 393] width 103 height 10
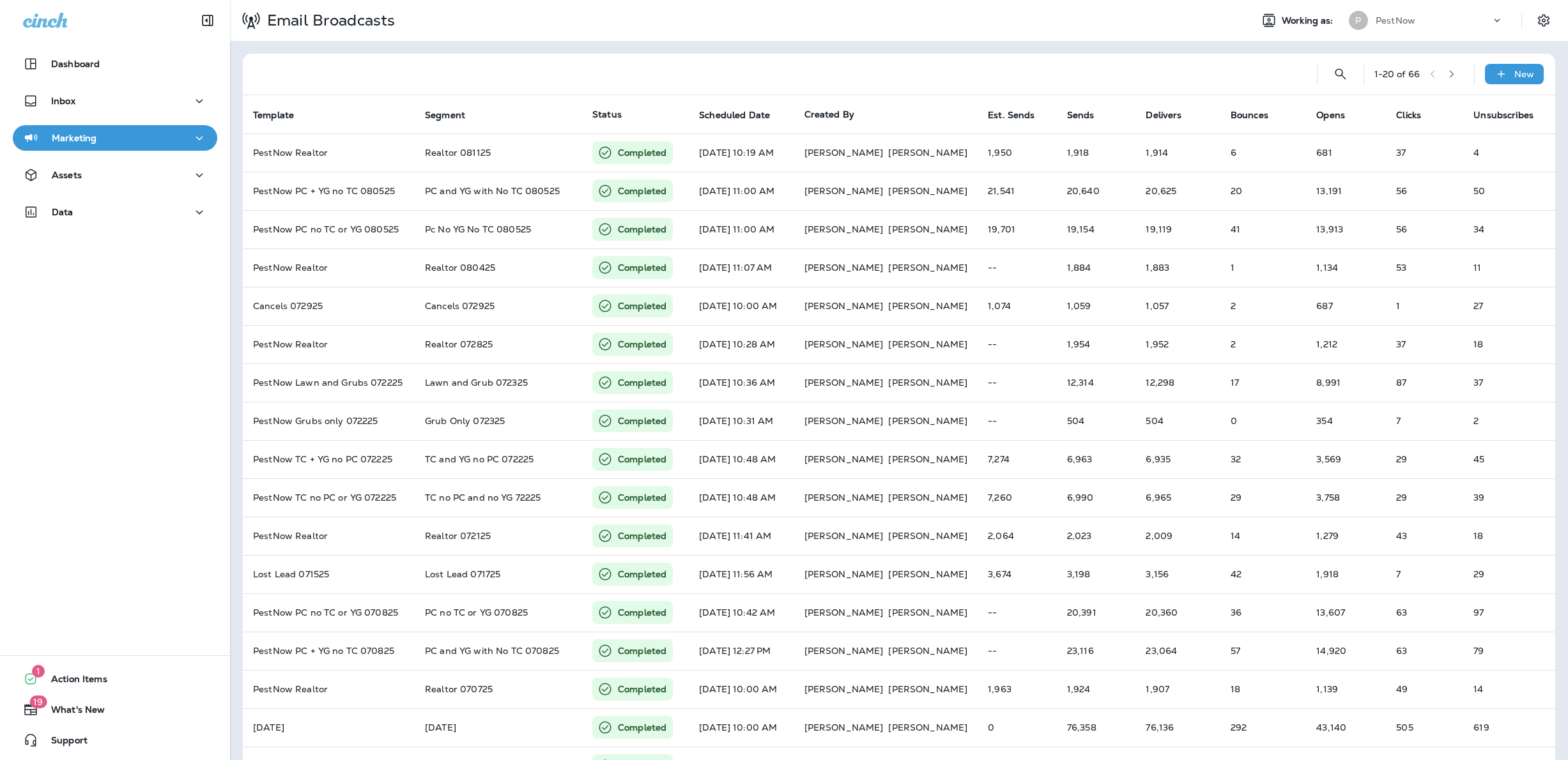
click at [1414, 23] on div "PestNow" at bounding box center [1433, 20] width 115 height 19
